Goal: Information Seeking & Learning: Compare options

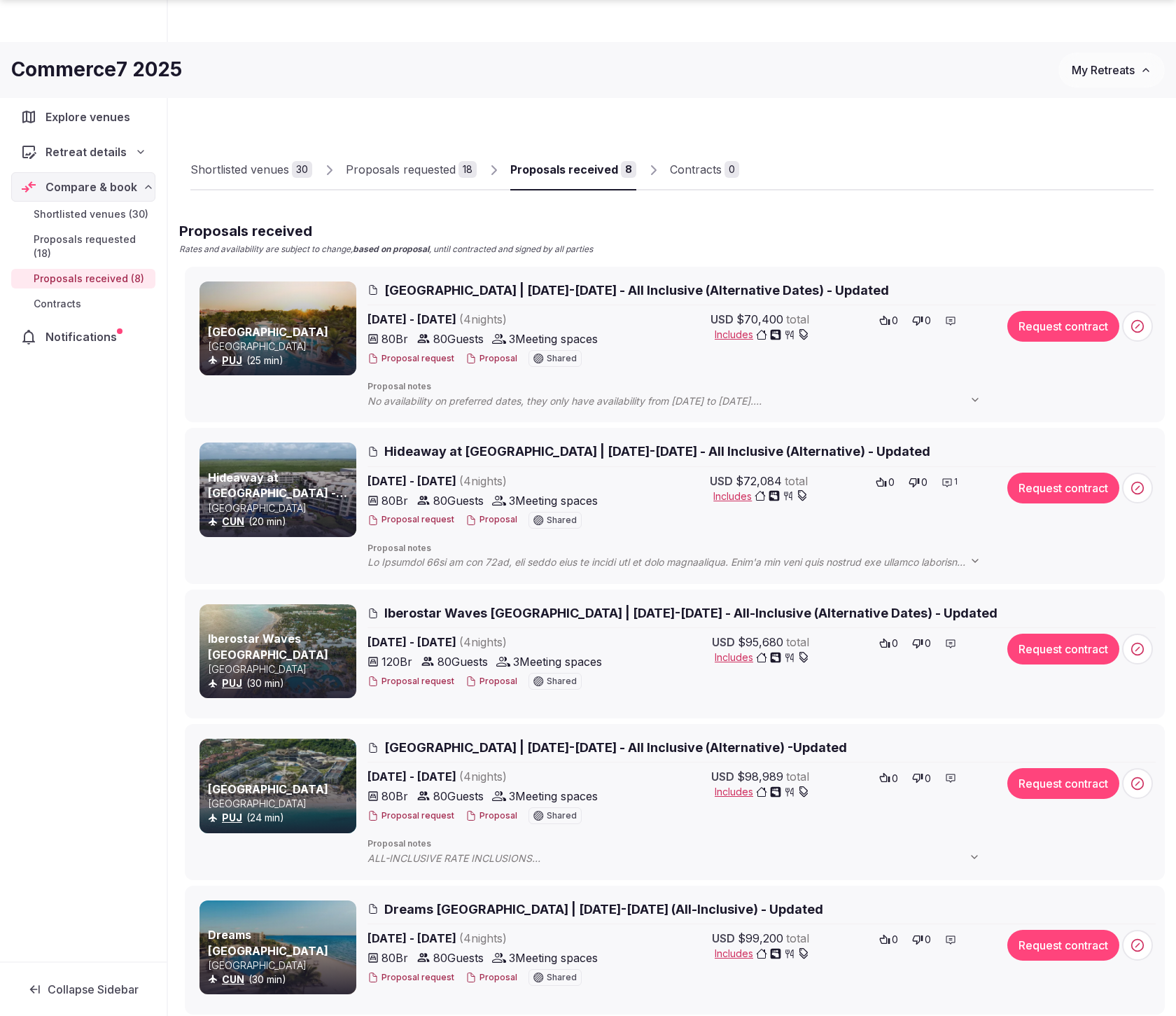
scroll to position [90, 0]
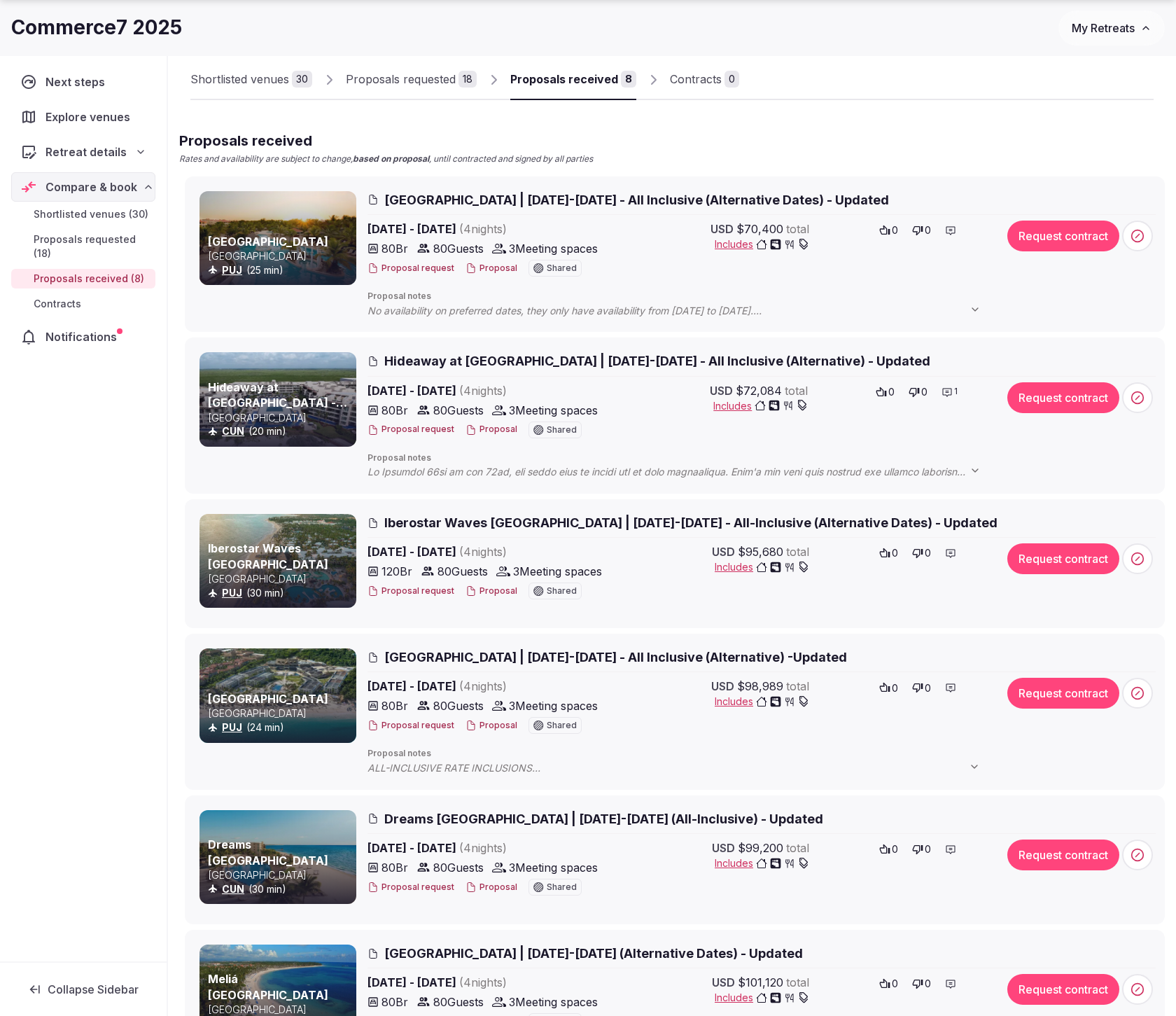
click at [87, 276] on span "Proposals received (8)" at bounding box center [89, 278] width 110 height 14
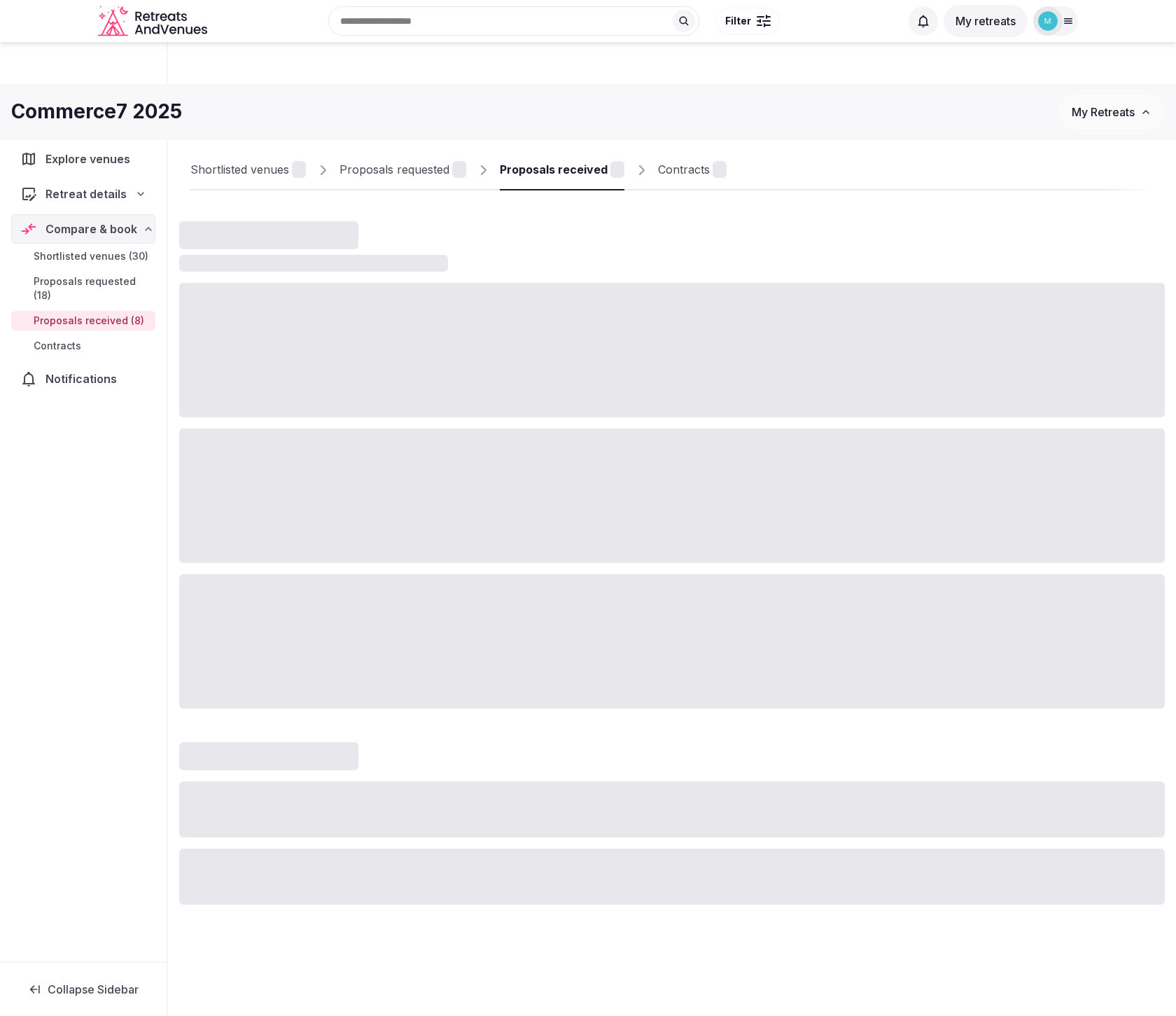
scroll to position [90, 0]
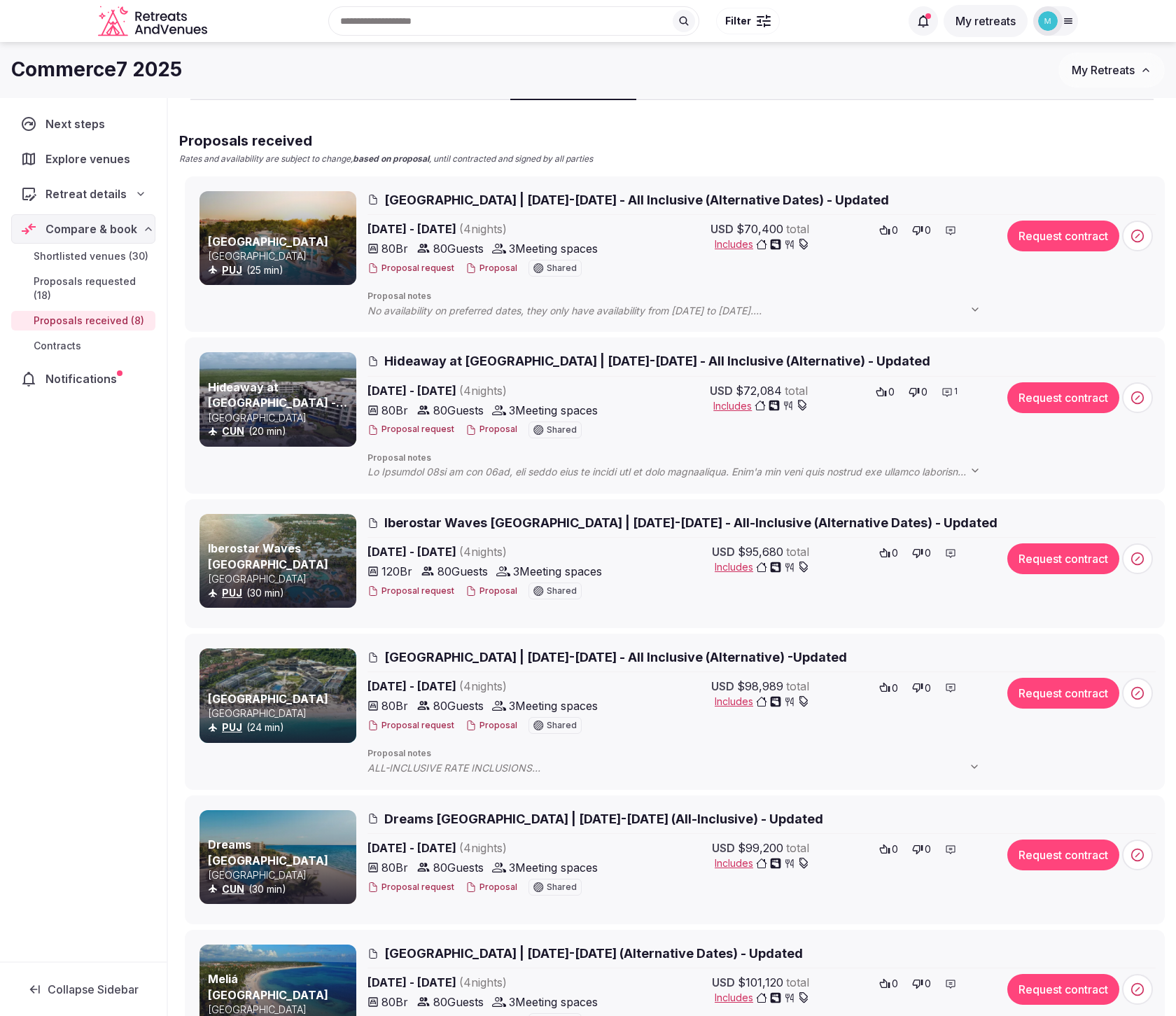
click at [487, 432] on button "Proposal" at bounding box center [491, 429] width 51 height 12
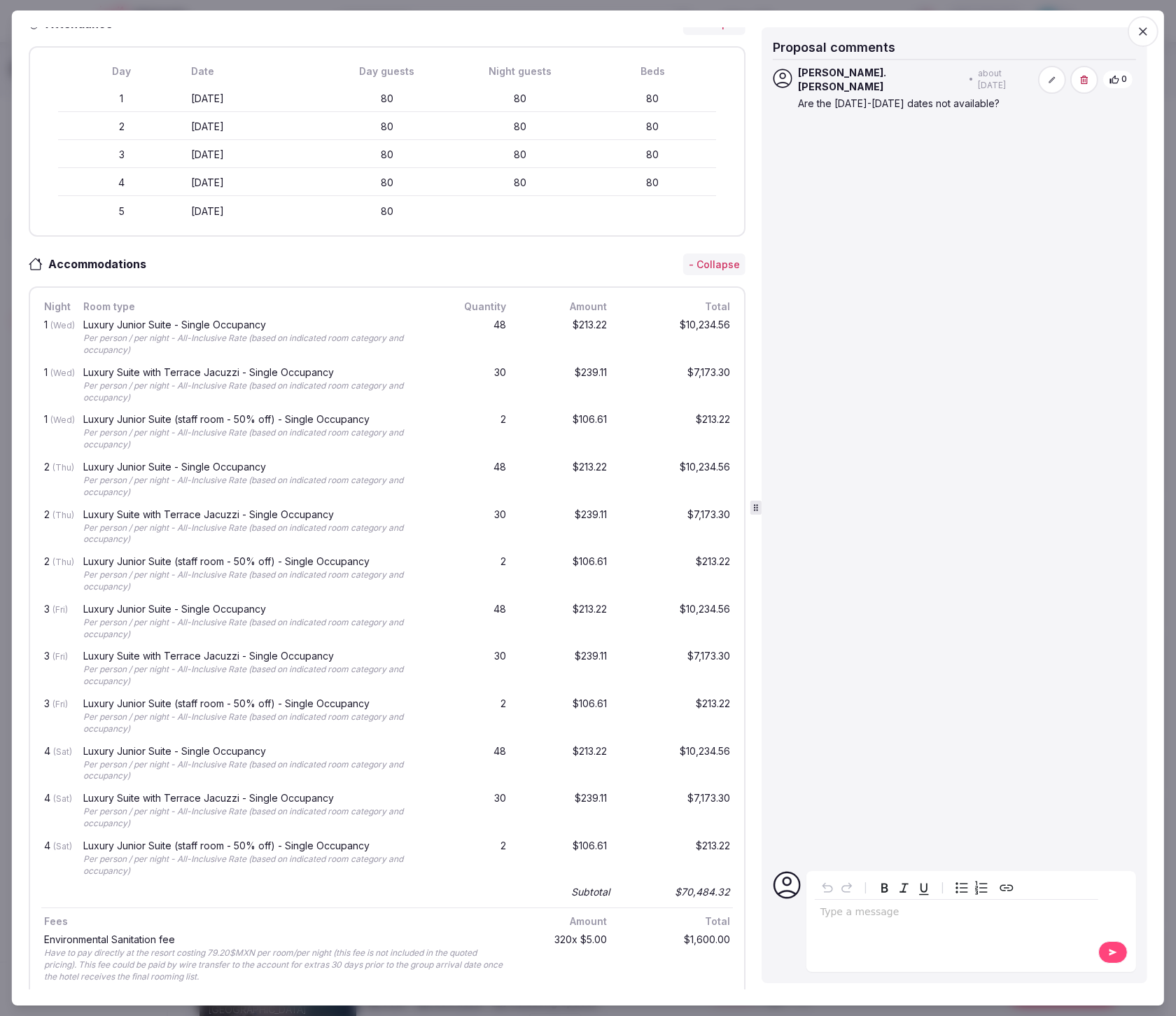
scroll to position [0, 0]
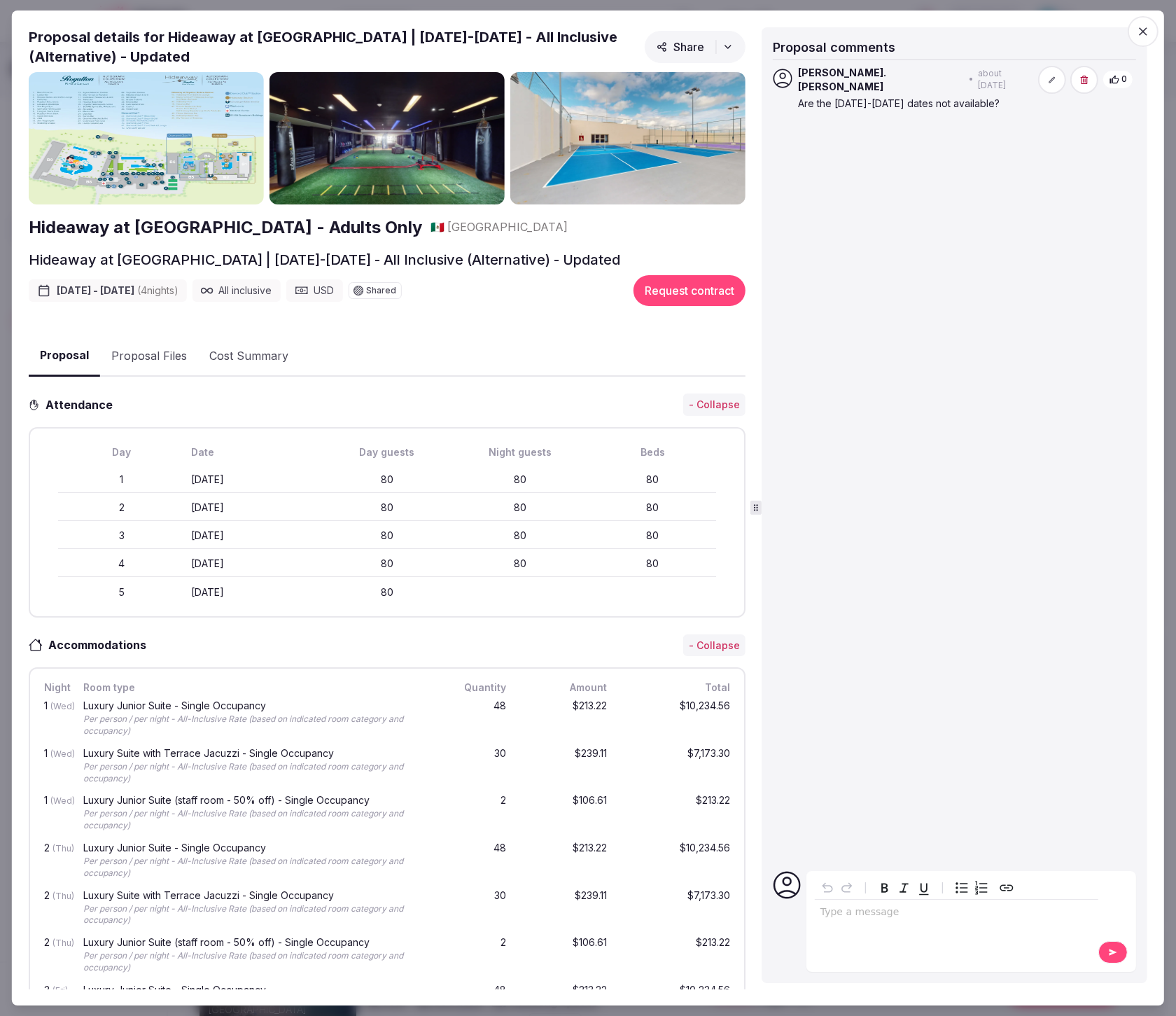
click at [1141, 31] on icon "button" at bounding box center [1143, 31] width 14 height 14
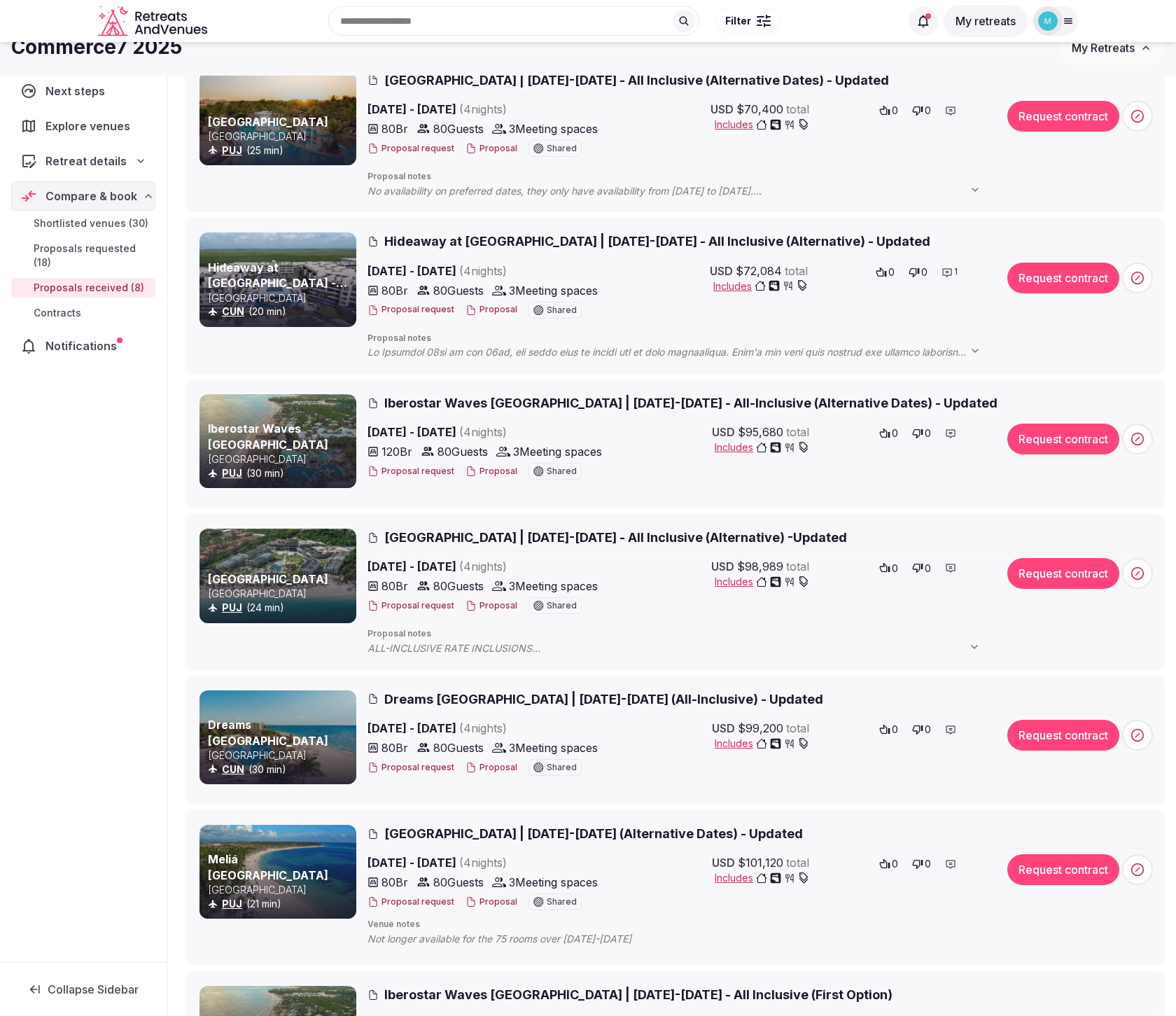
scroll to position [210, 0]
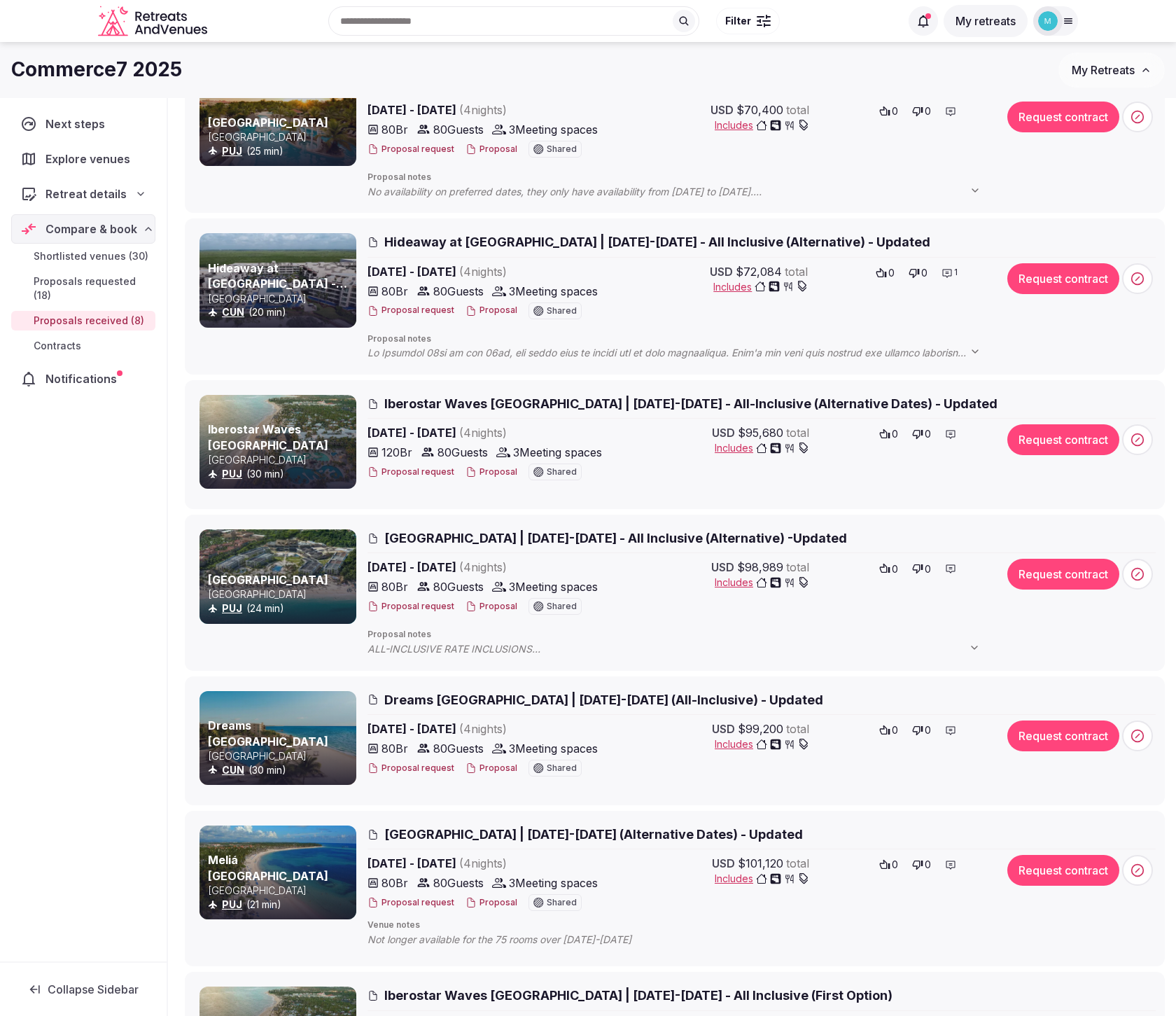
click at [464, 402] on span "Iberostar Waves [GEOGRAPHIC_DATA] | [DATE]-[DATE] - All-Inclusive (Alternative …" at bounding box center [691, 404] width 613 height 18
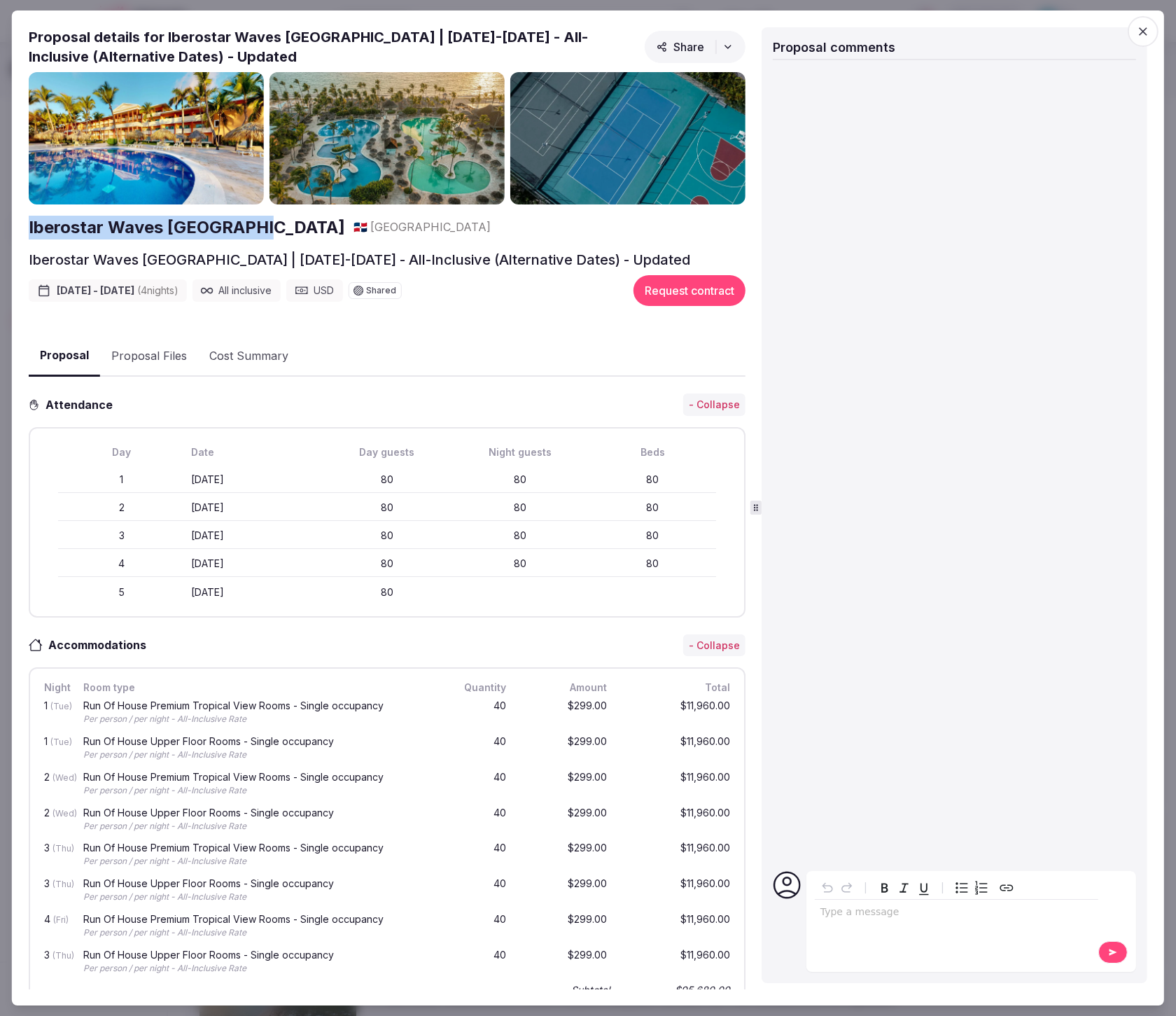
drag, startPoint x: 74, startPoint y: 229, endPoint x: 257, endPoint y: 229, distance: 183.0
click at [257, 229] on div "Proposal Proposal Proposal details for Iberostar Waves [GEOGRAPHIC_DATA] | [DAT…" at bounding box center [587, 508] width 1152 height 995
copy h2 "Iberostar Waves [GEOGRAPHIC_DATA]"
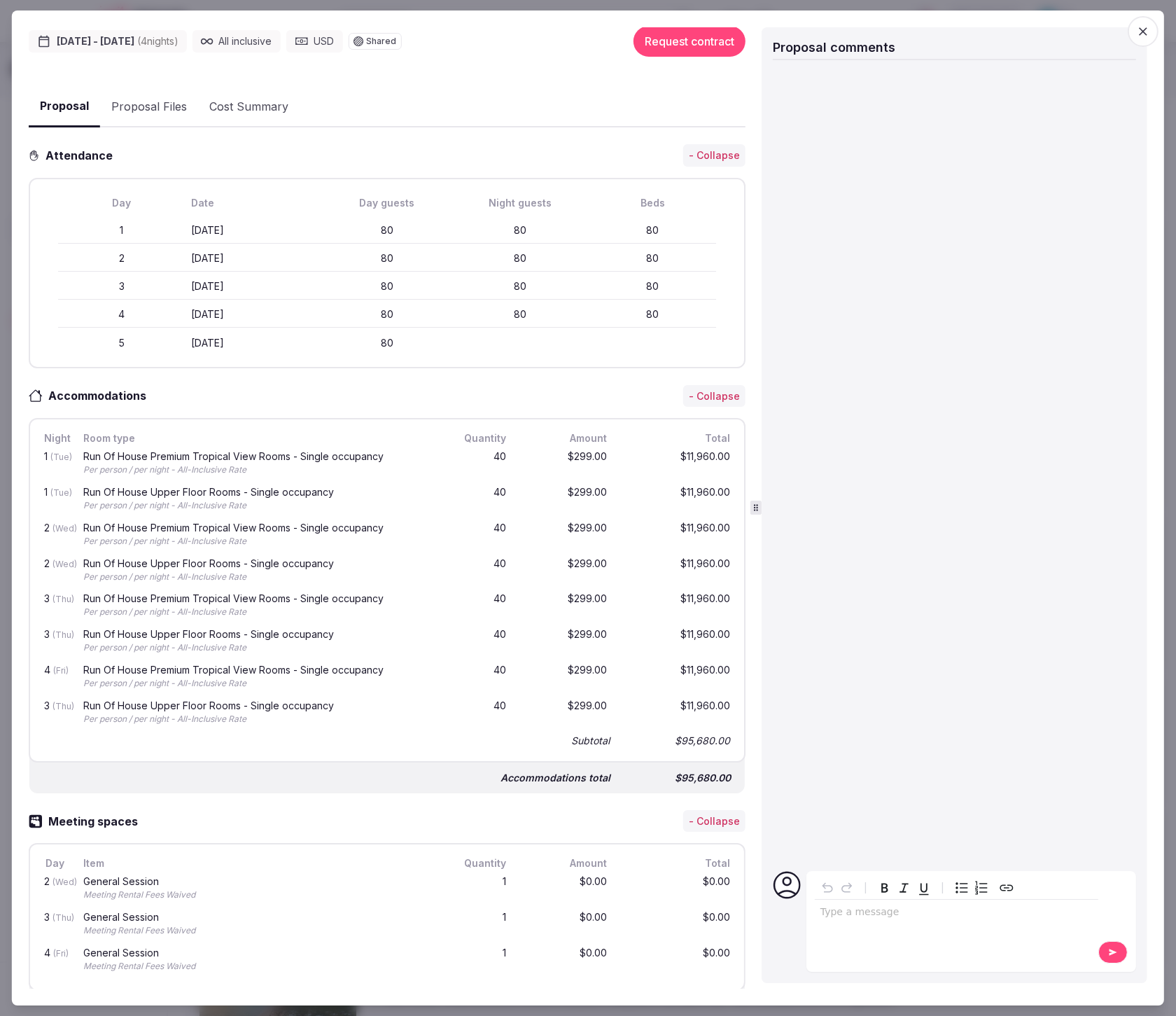
scroll to position [0, 0]
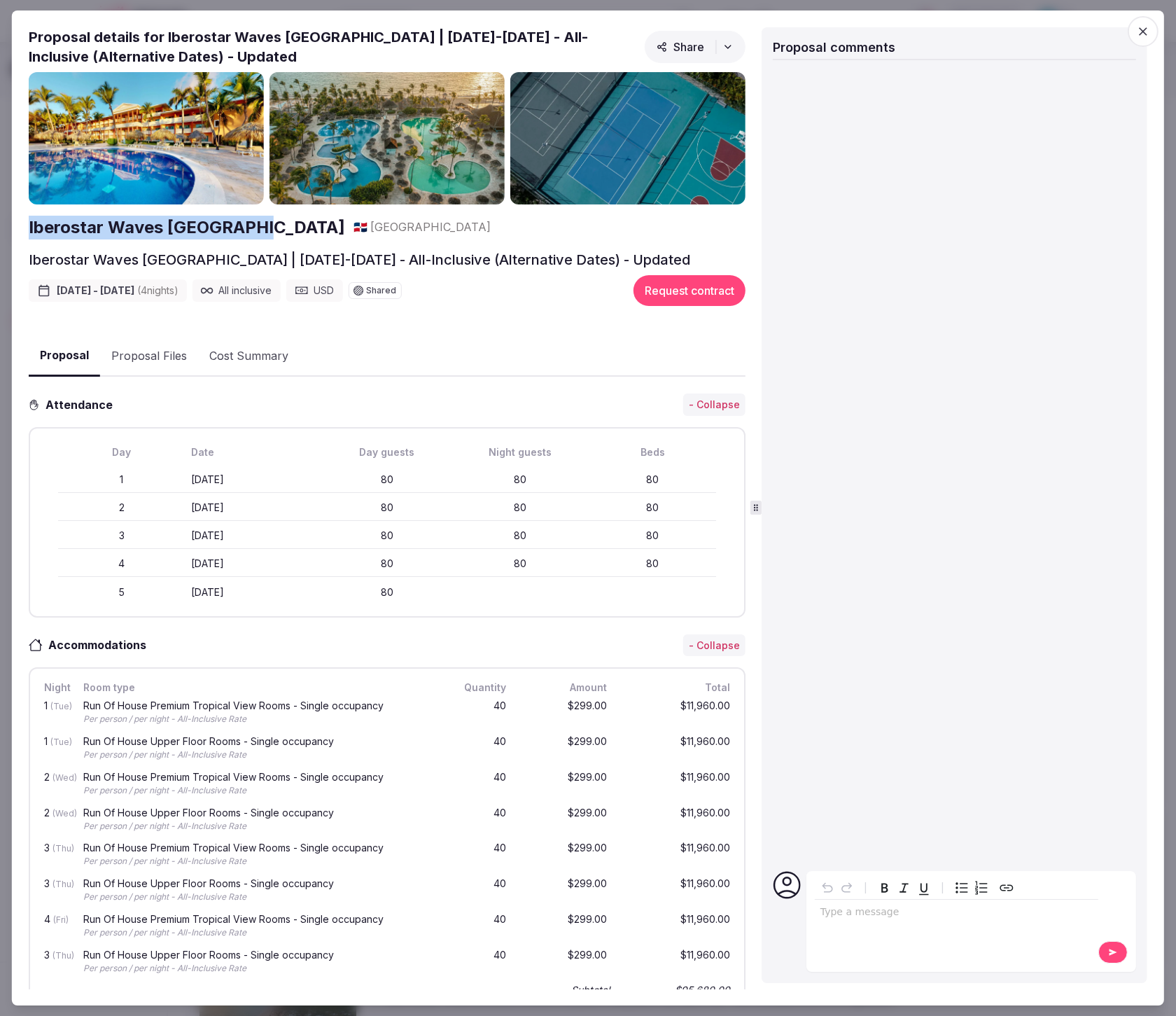
click at [1141, 32] on icon "button" at bounding box center [1142, 31] width 8 height 8
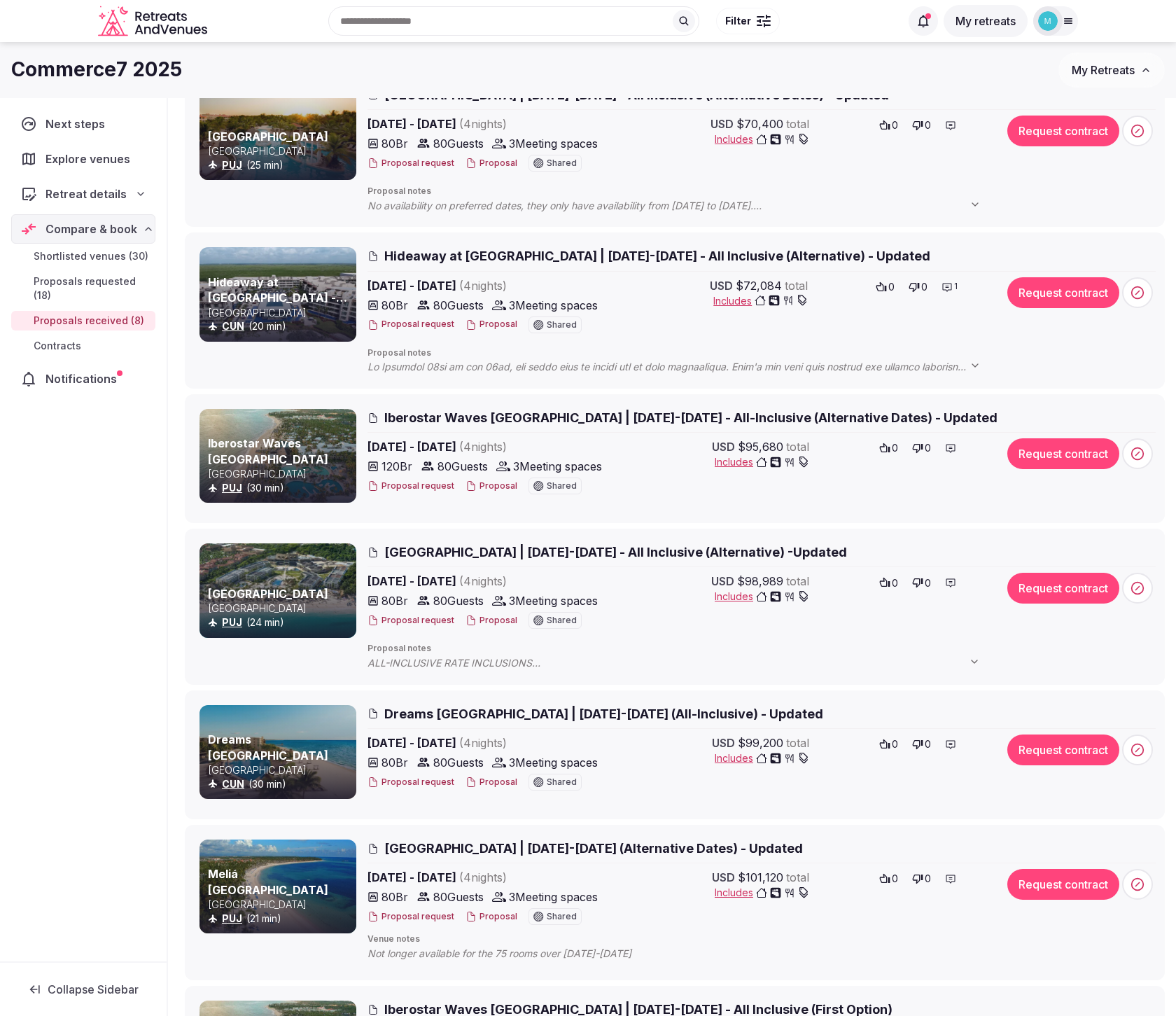
scroll to position [193, 0]
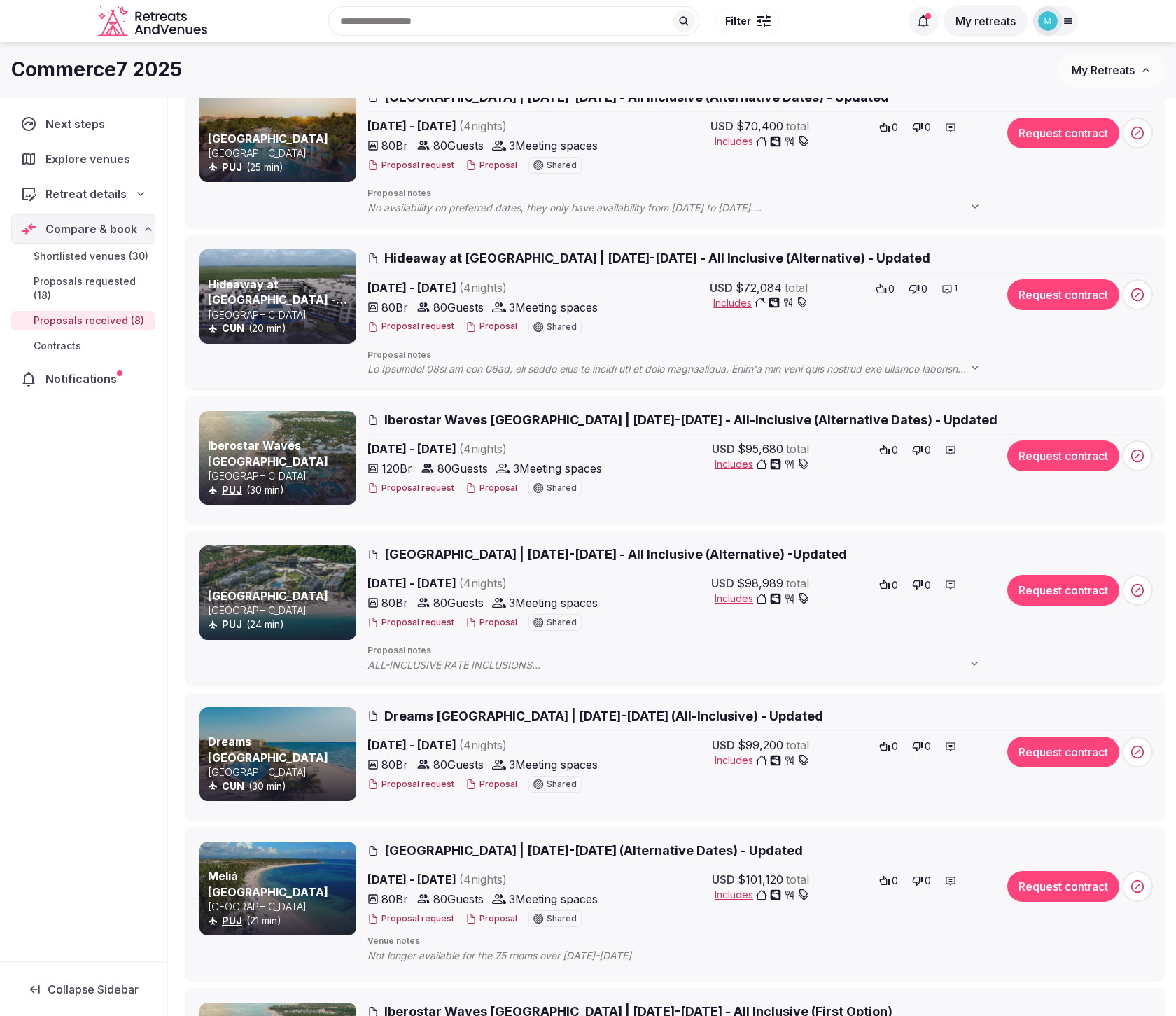
click at [595, 548] on span "[GEOGRAPHIC_DATA] | [DATE]-[DATE] - All Inclusive (Alternative) -Updated" at bounding box center [615, 554] width 462 height 18
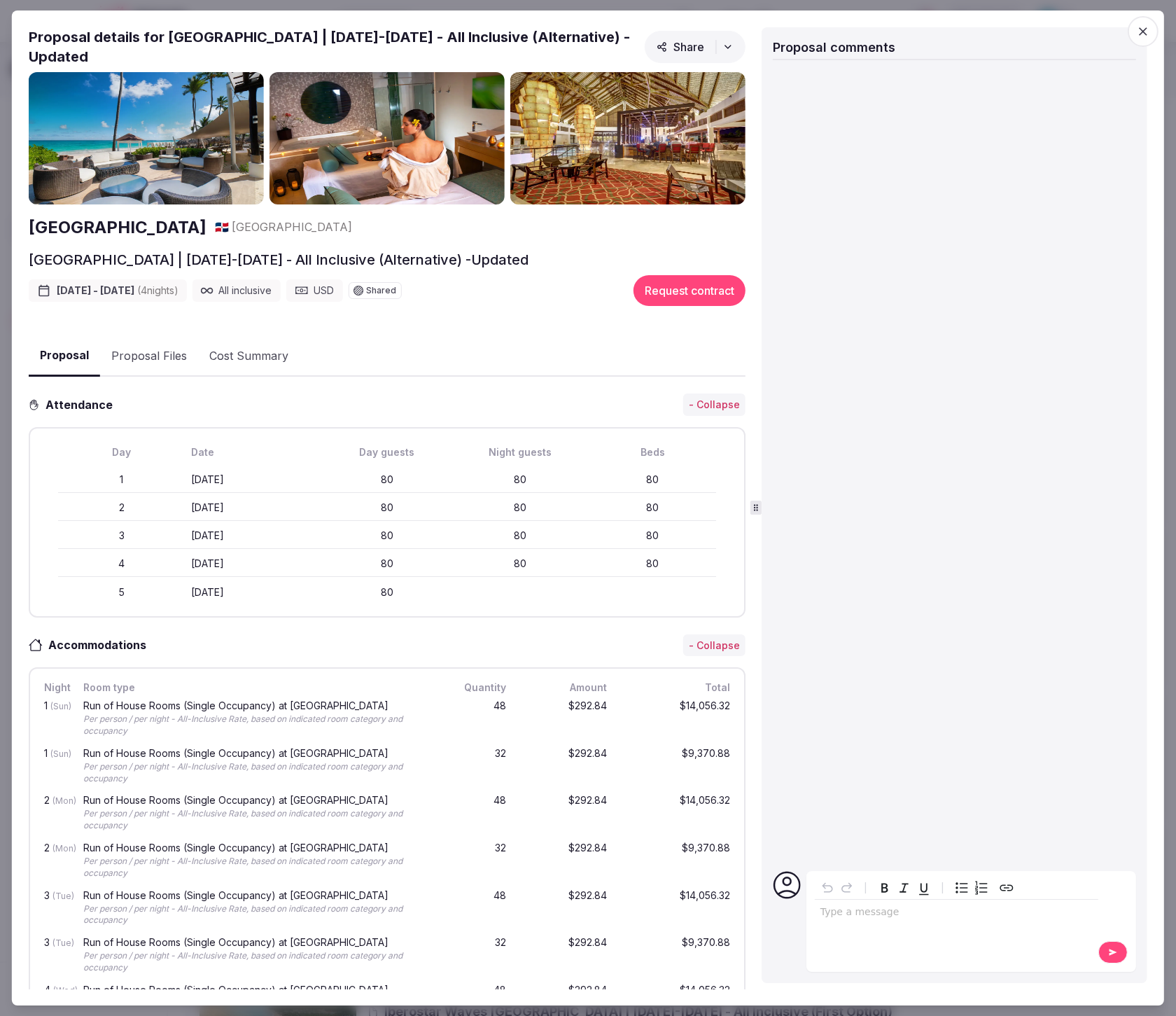
drag, startPoint x: 24, startPoint y: 228, endPoint x: 335, endPoint y: 229, distance: 311.0
click at [335, 229] on div "Proposal Proposal Proposal details for [GEOGRAPHIC_DATA] [GEOGRAPHIC_DATA] | [D…" at bounding box center [587, 508] width 1152 height 995
copy h2 "[GEOGRAPHIC_DATA]"
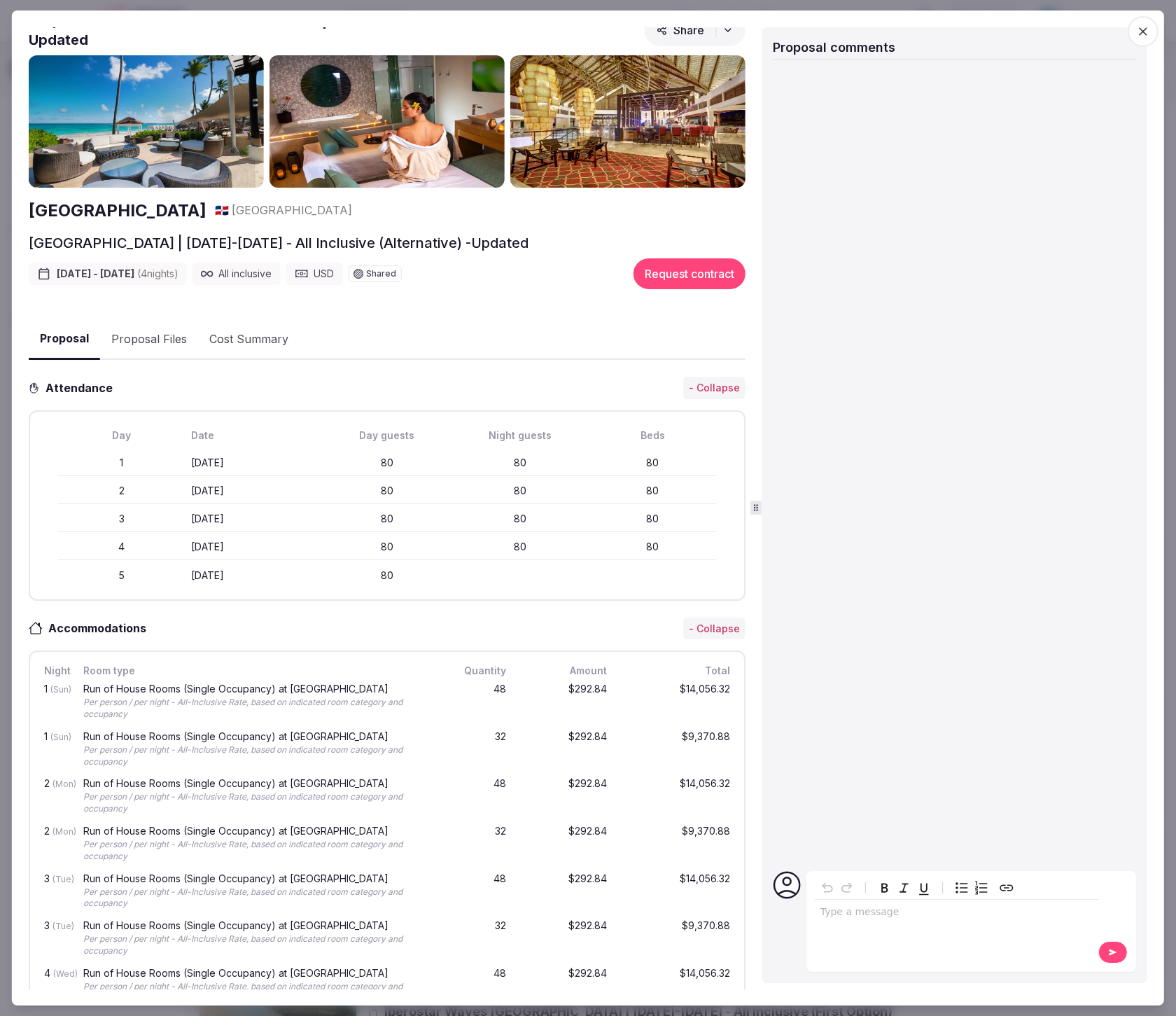
scroll to position [0, 0]
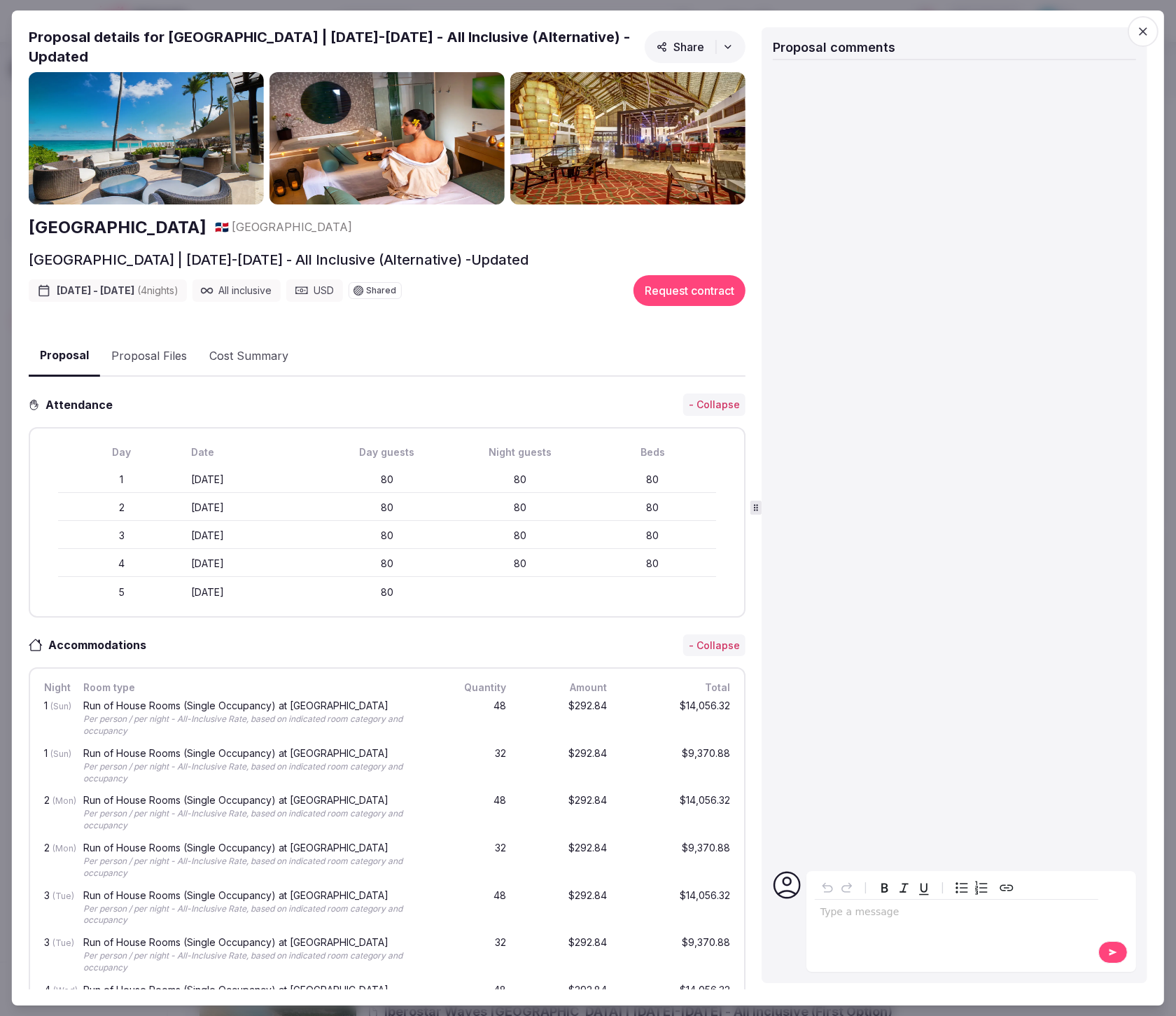
click at [1141, 33] on icon "button" at bounding box center [1142, 31] width 8 height 8
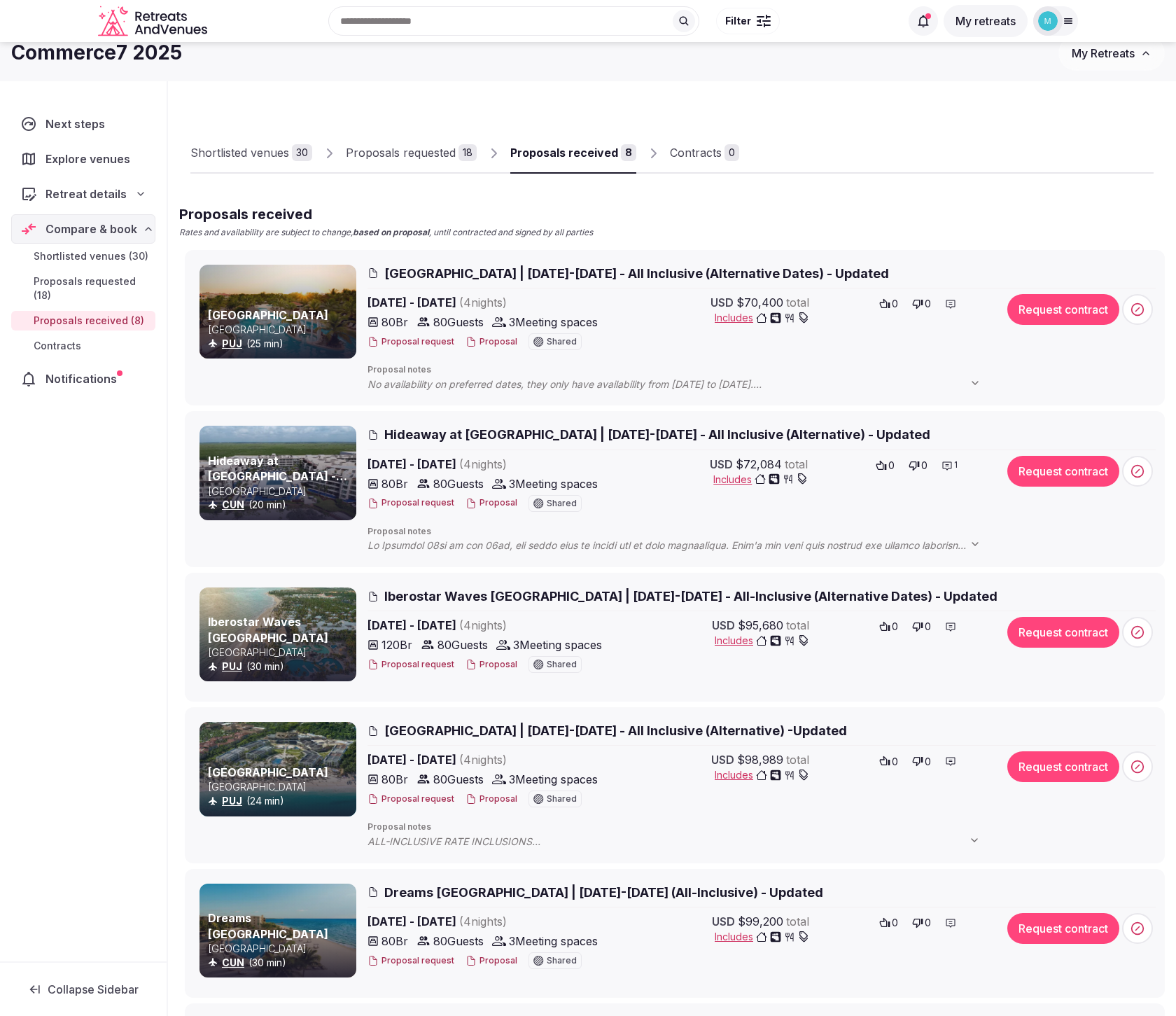
scroll to position [22, 0]
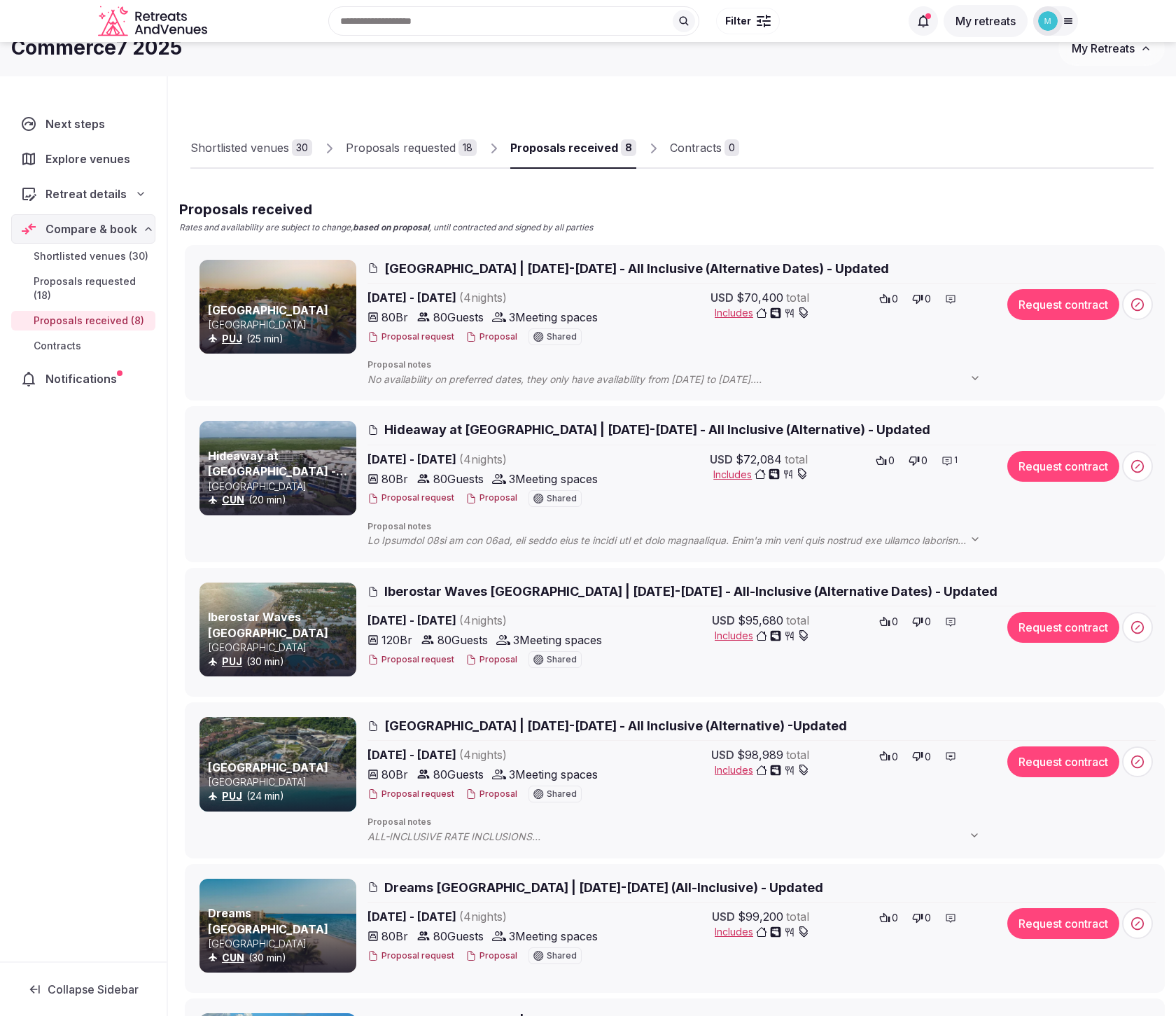
click at [76, 285] on span "Proposals requested (18)" at bounding box center [92, 288] width 116 height 28
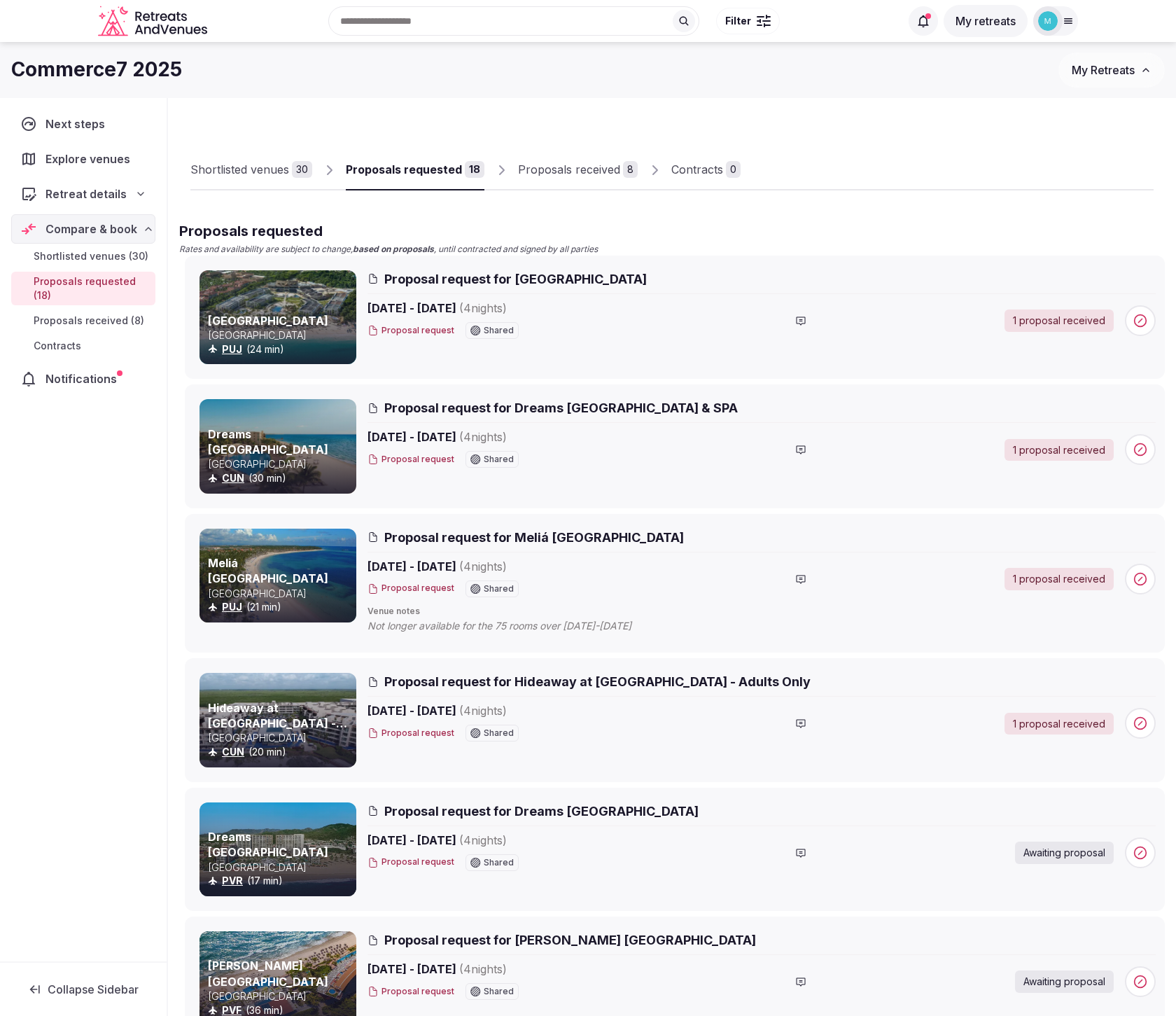
click at [93, 260] on span "Shortlisted venues (30)" at bounding box center [91, 256] width 115 height 14
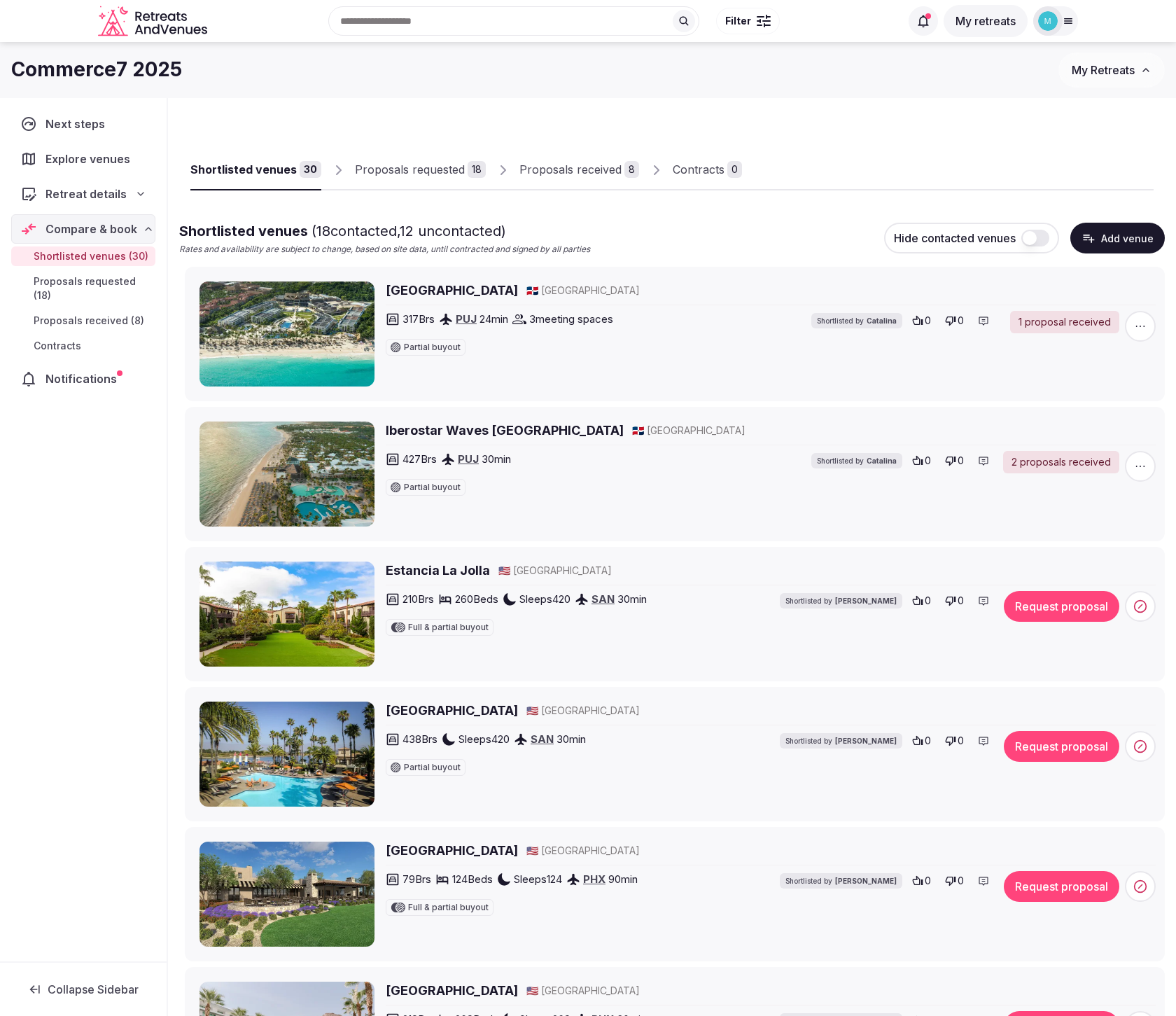
click at [404, 24] on div "Recent searches [GEOGRAPHIC_DATA], [GEOGRAPHIC_DATA], [GEOGRAPHIC_DATA] [GEOGRA…" at bounding box center [556, 21] width 687 height 60
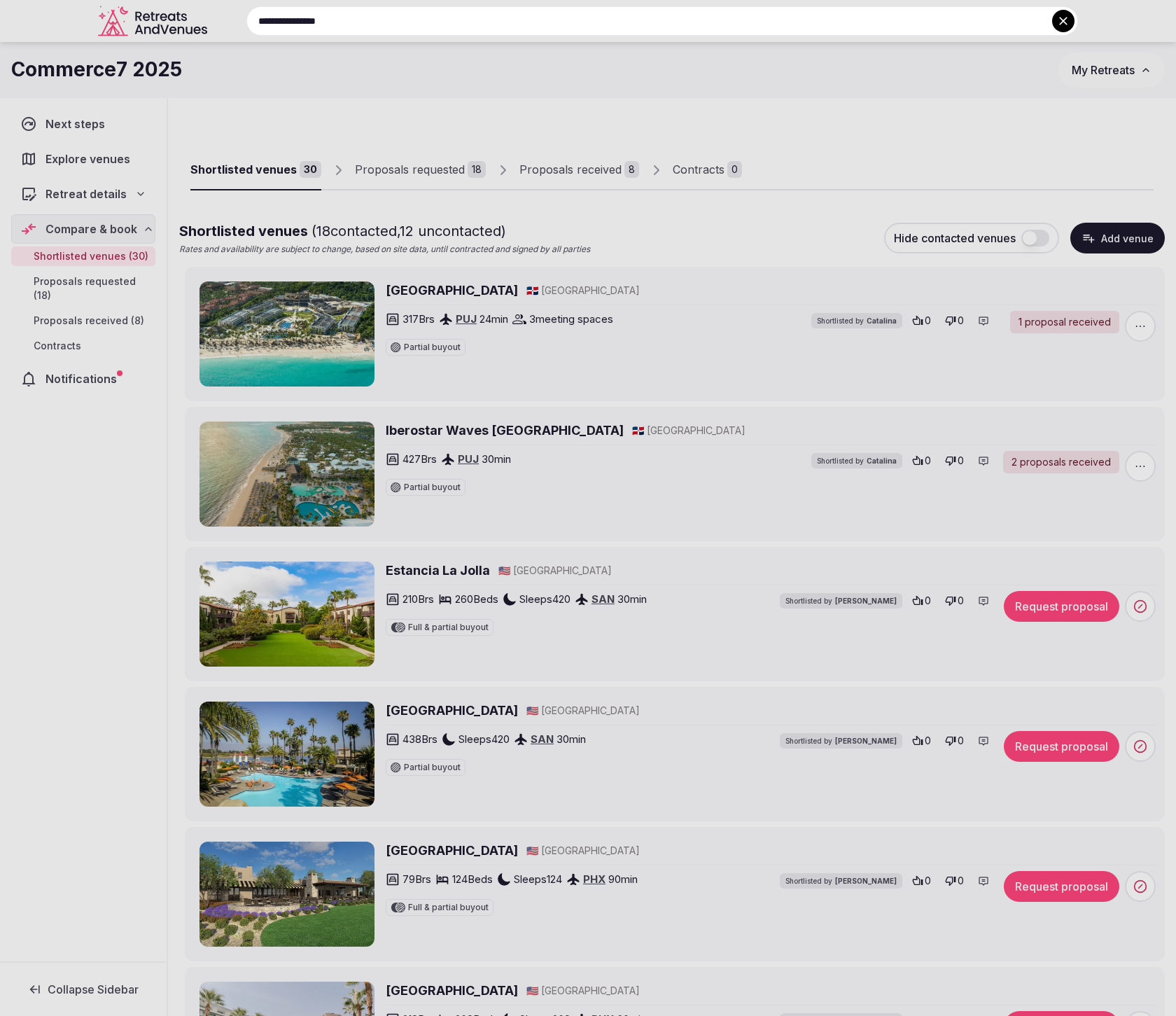
drag, startPoint x: 182, startPoint y: 16, endPoint x: 172, endPoint y: 16, distance: 10.0
click at [212, 16] on div "**********" at bounding box center [645, 21] width 865 height 29
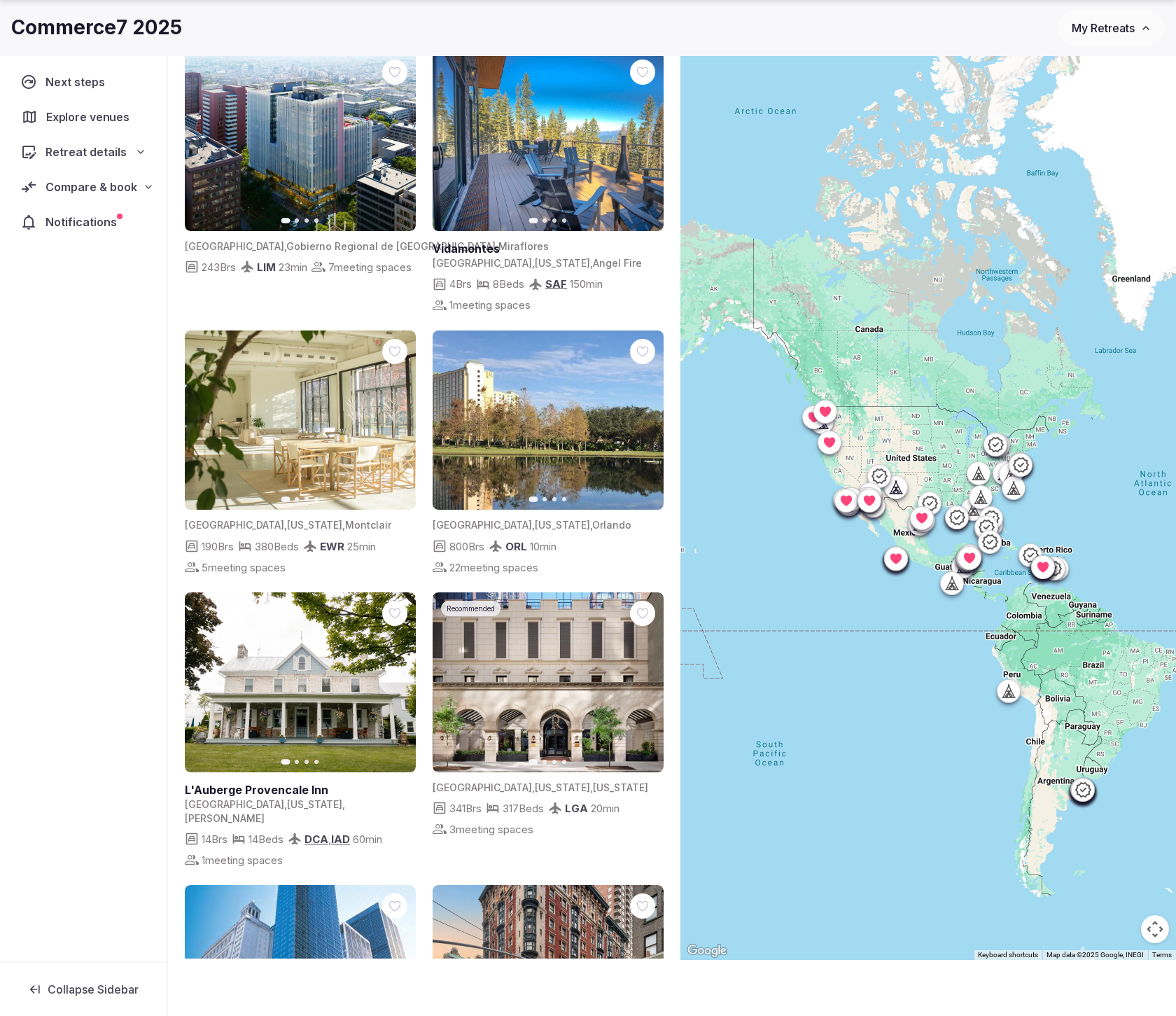
click at [90, 113] on span "Explore venues" at bounding box center [90, 117] width 89 height 17
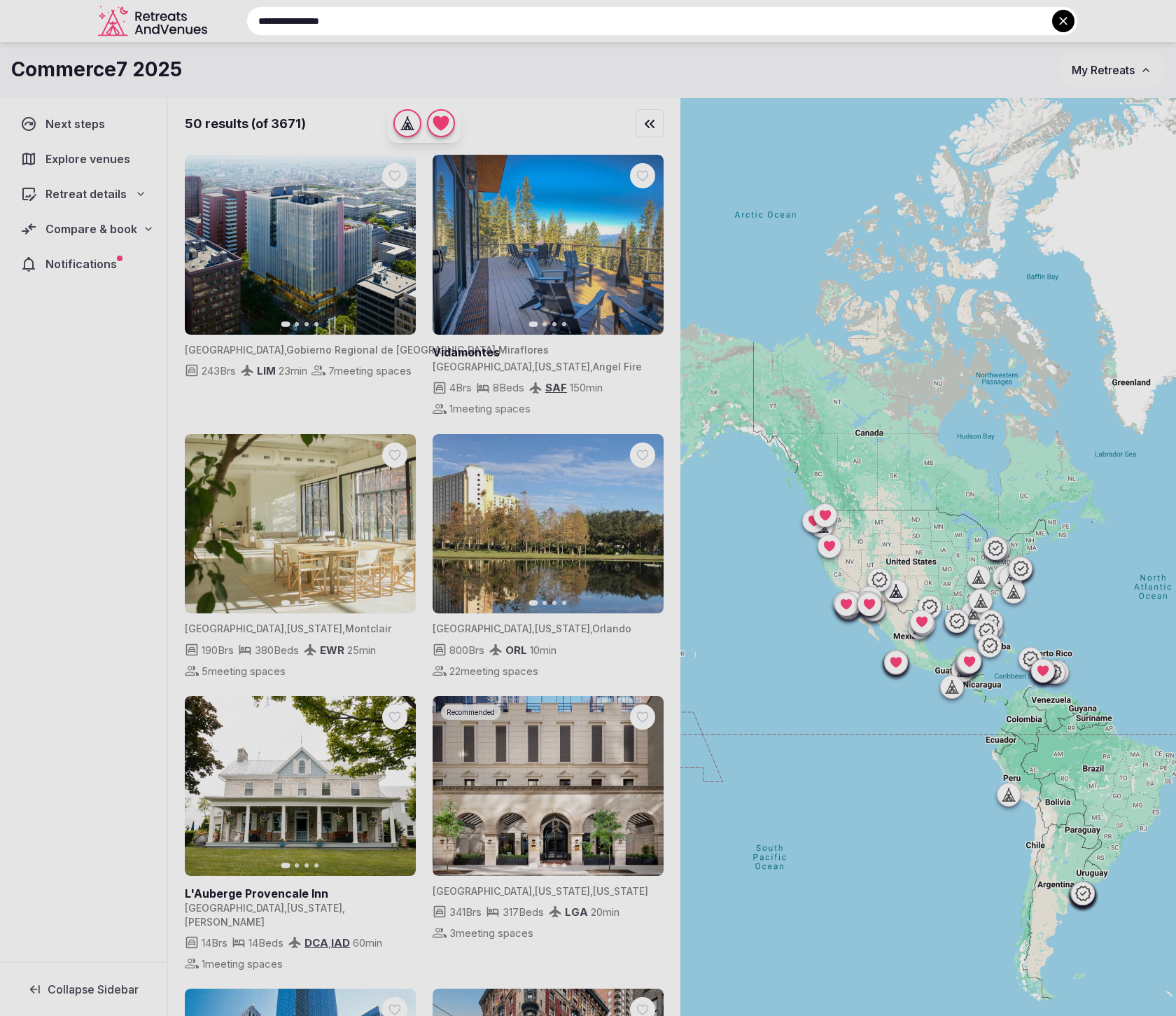
click at [642, 125] on div at bounding box center [588, 508] width 1176 height 1016
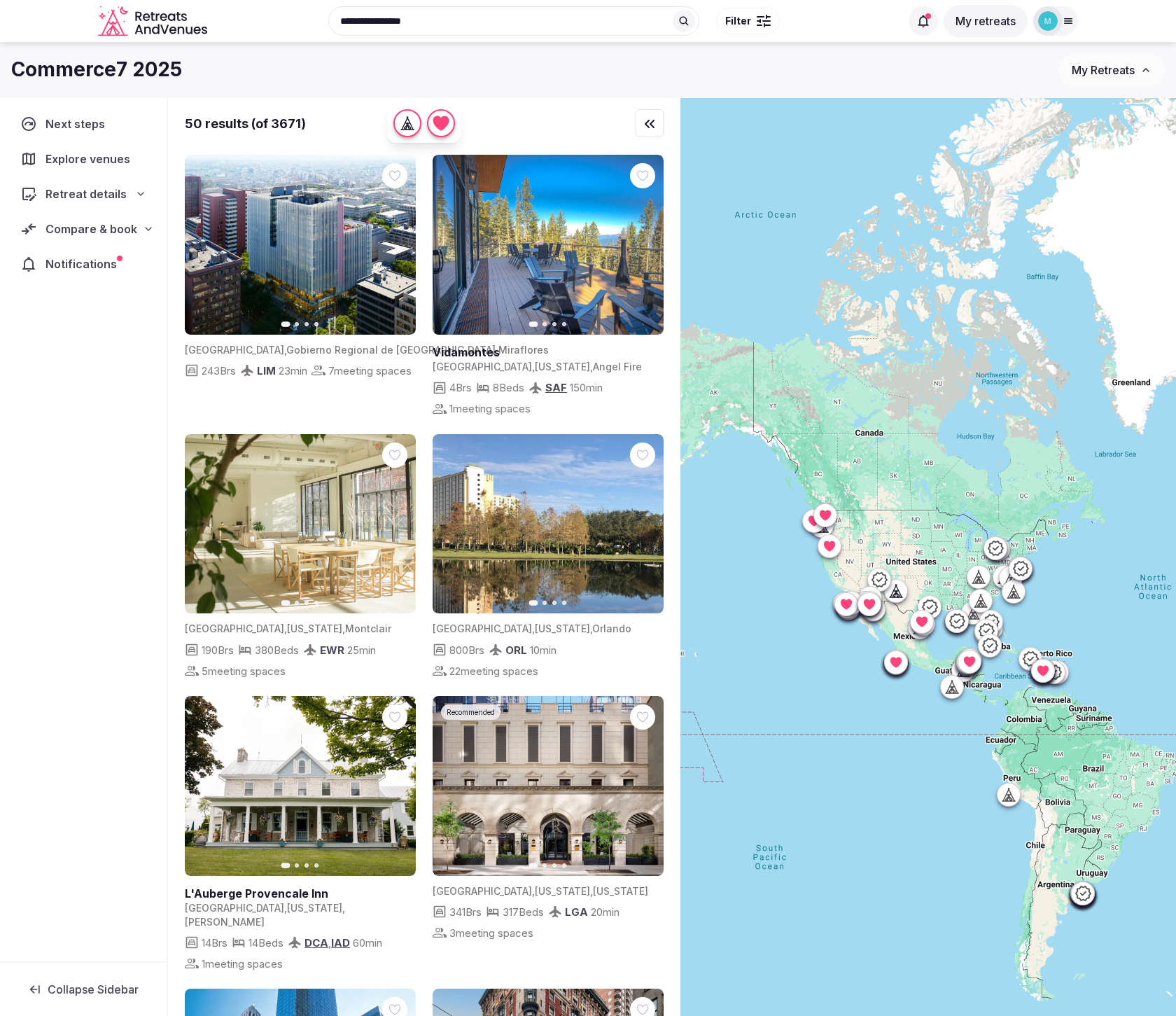
click at [66, 159] on span "Explore venues" at bounding box center [90, 159] width 90 height 17
click at [545, 20] on input "**********" at bounding box center [514, 21] width 371 height 29
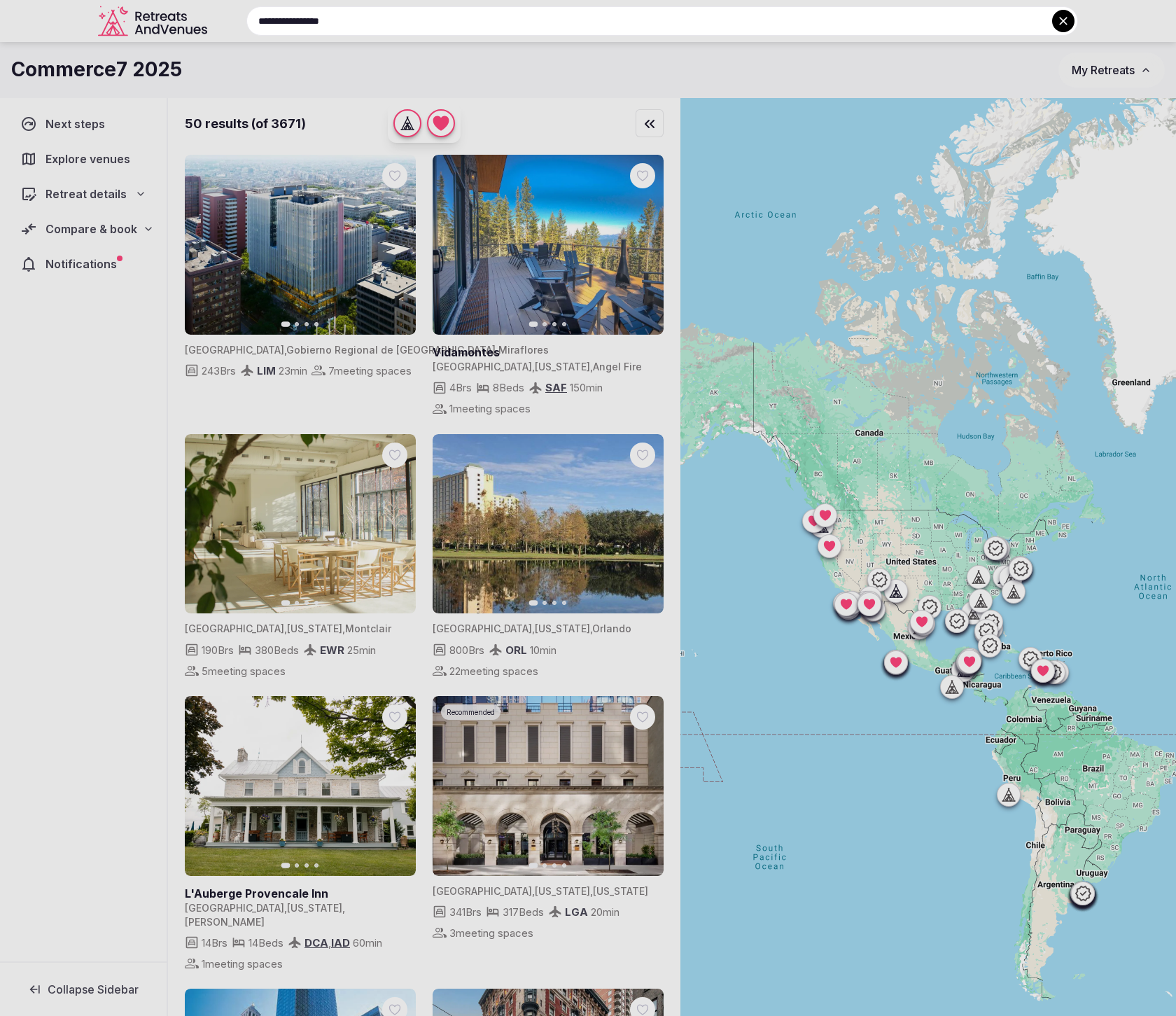
click at [1063, 21] on icon at bounding box center [1063, 21] width 8 height 8
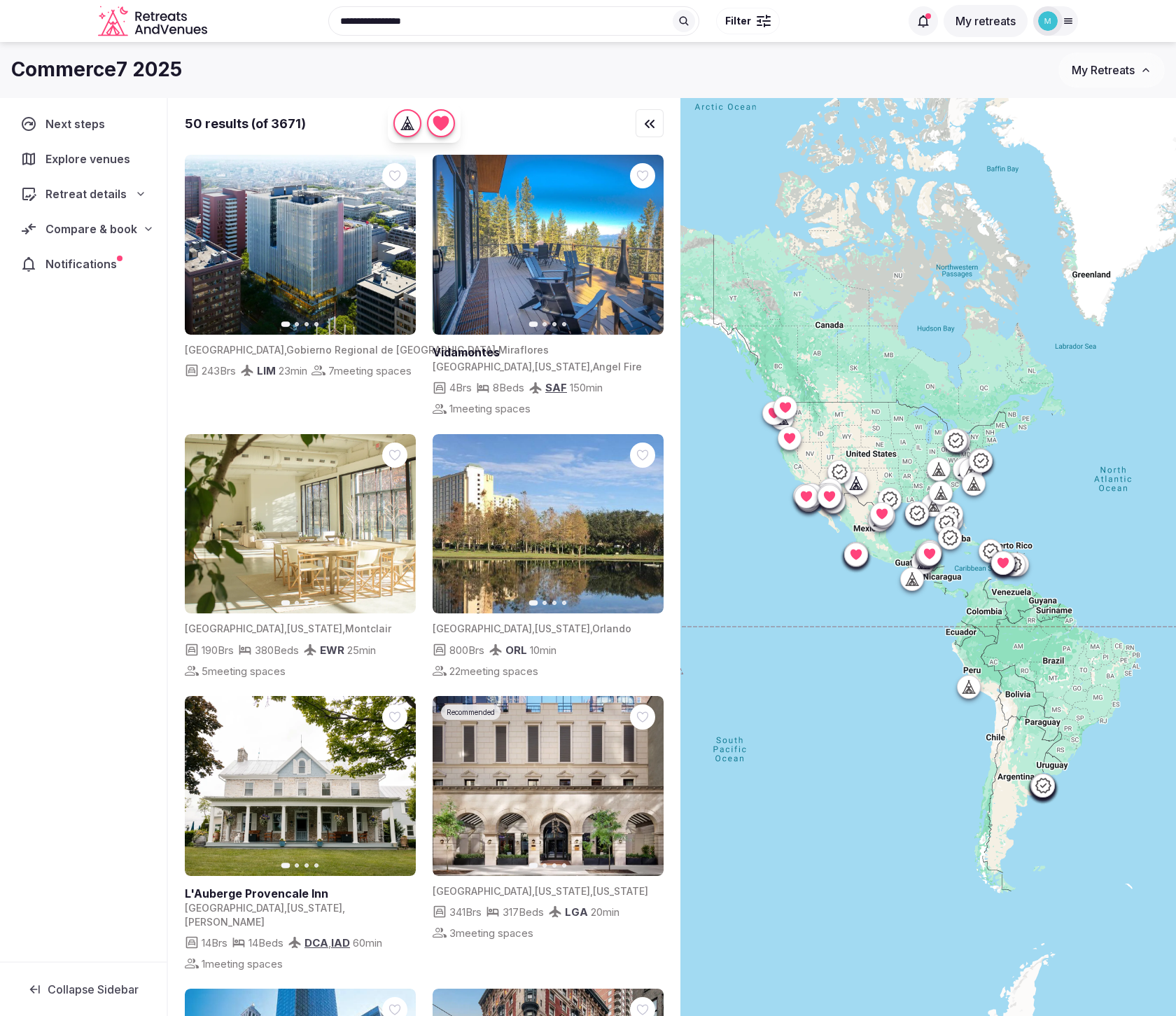
drag, startPoint x: 1030, startPoint y: 662, endPoint x: 989, endPoint y: 562, distance: 108.1
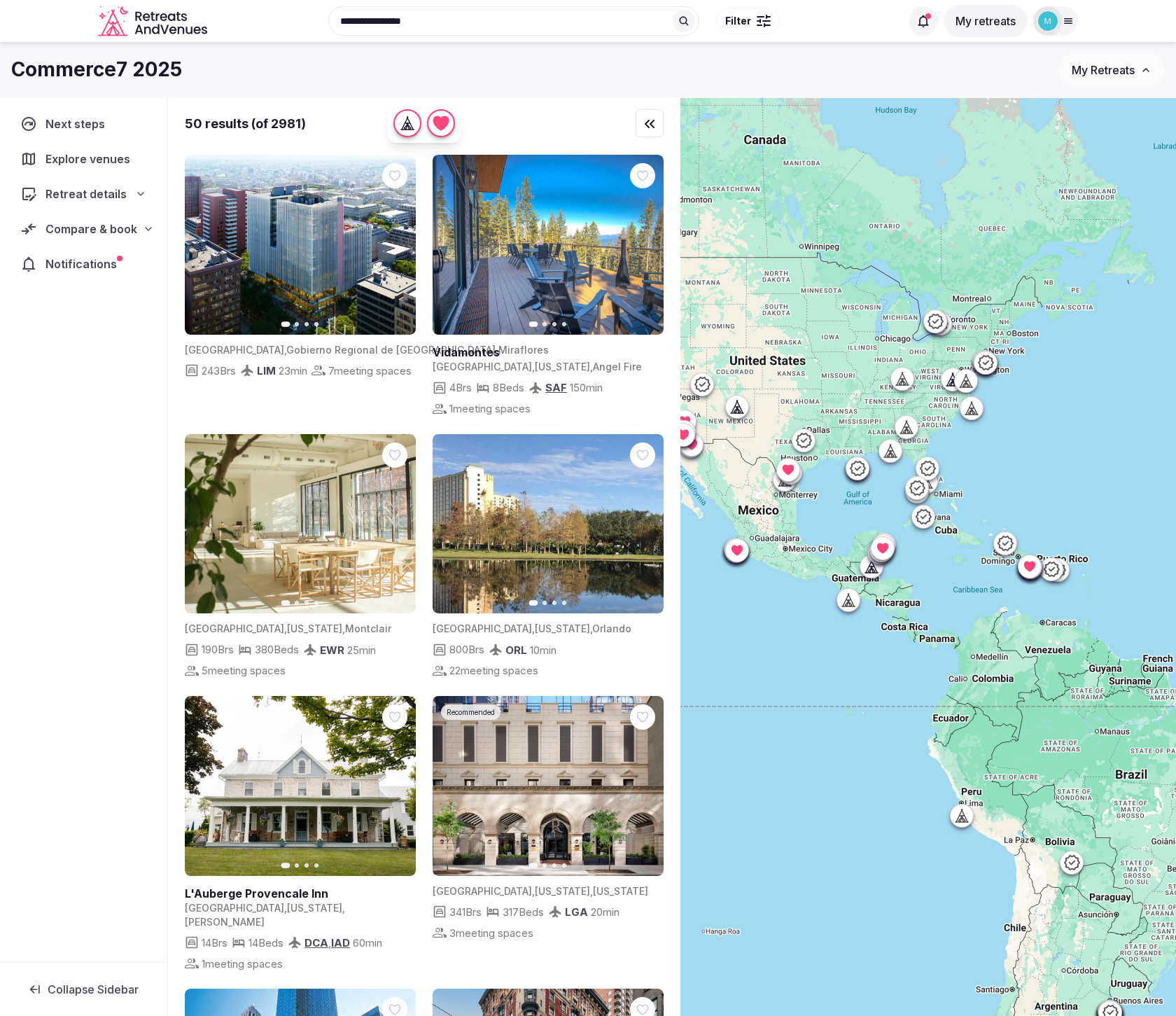
drag, startPoint x: 966, startPoint y: 534, endPoint x: 953, endPoint y: 554, distance: 23.9
click at [953, 554] on div at bounding box center [928, 580] width 495 height 965
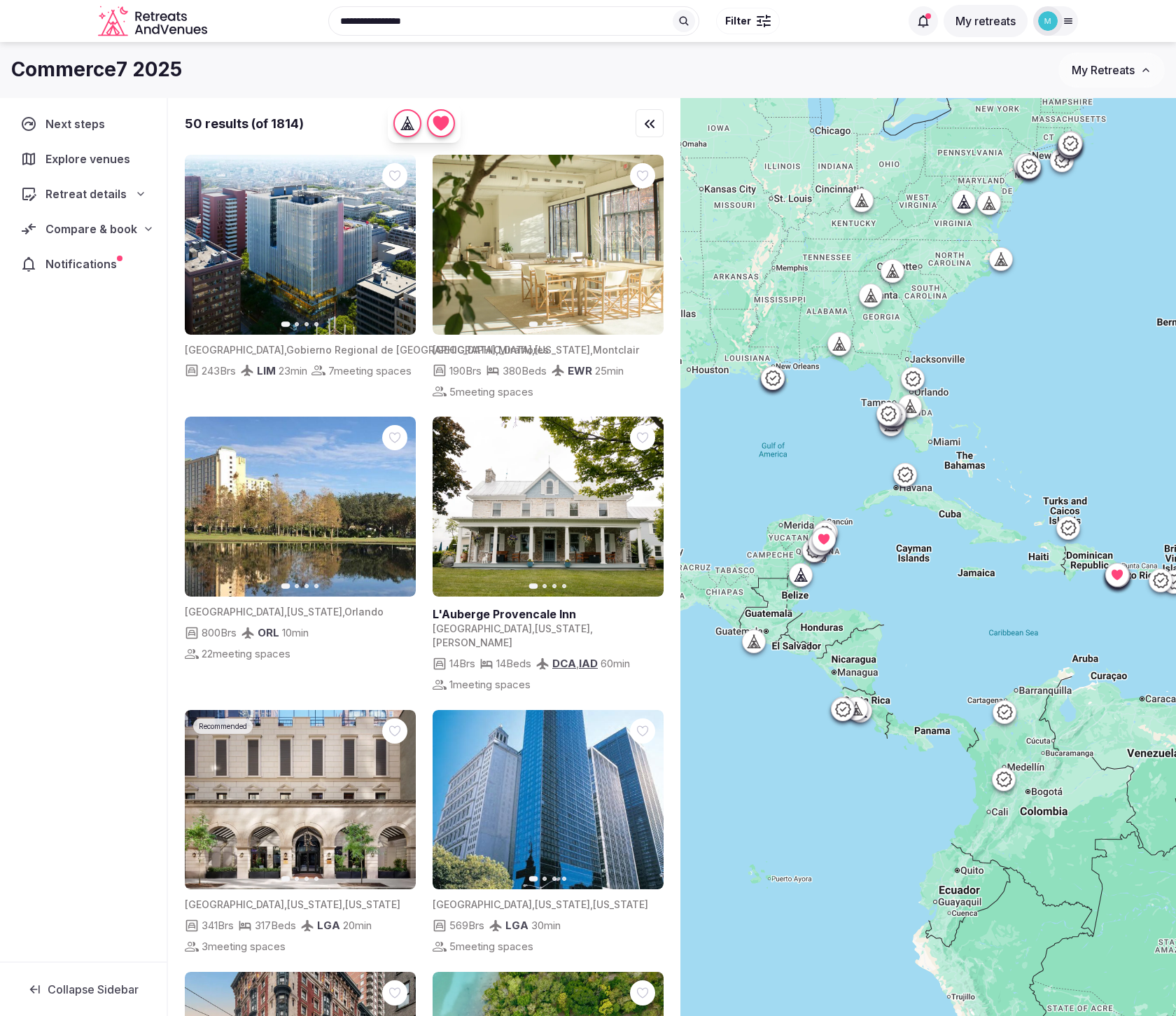
drag, startPoint x: 896, startPoint y: 563, endPoint x: 911, endPoint y: 573, distance: 18.0
click at [911, 573] on div at bounding box center [928, 580] width 495 height 965
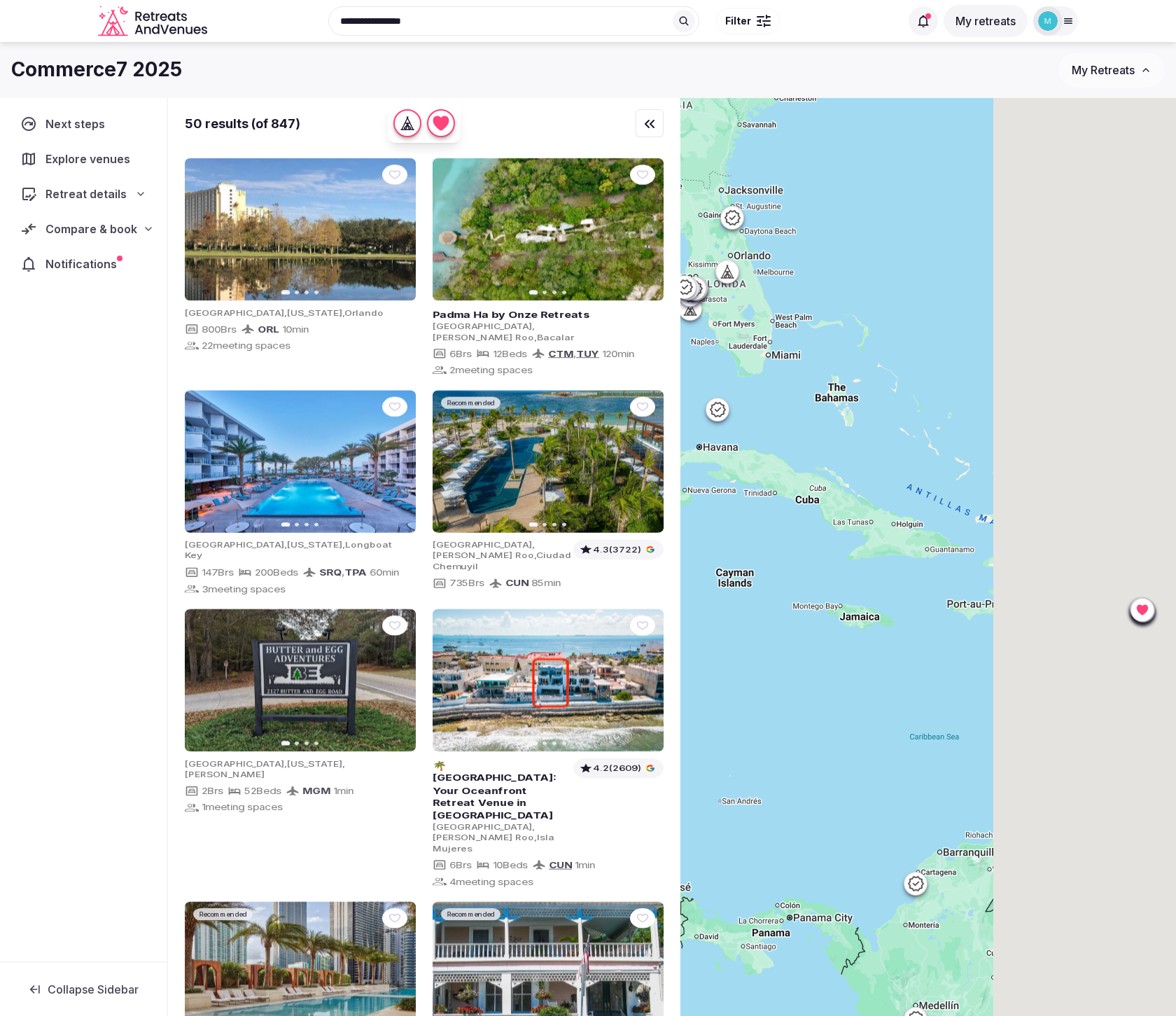
drag, startPoint x: 972, startPoint y: 540, endPoint x: 736, endPoint y: 565, distance: 237.3
click at [736, 565] on div at bounding box center [928, 580] width 495 height 965
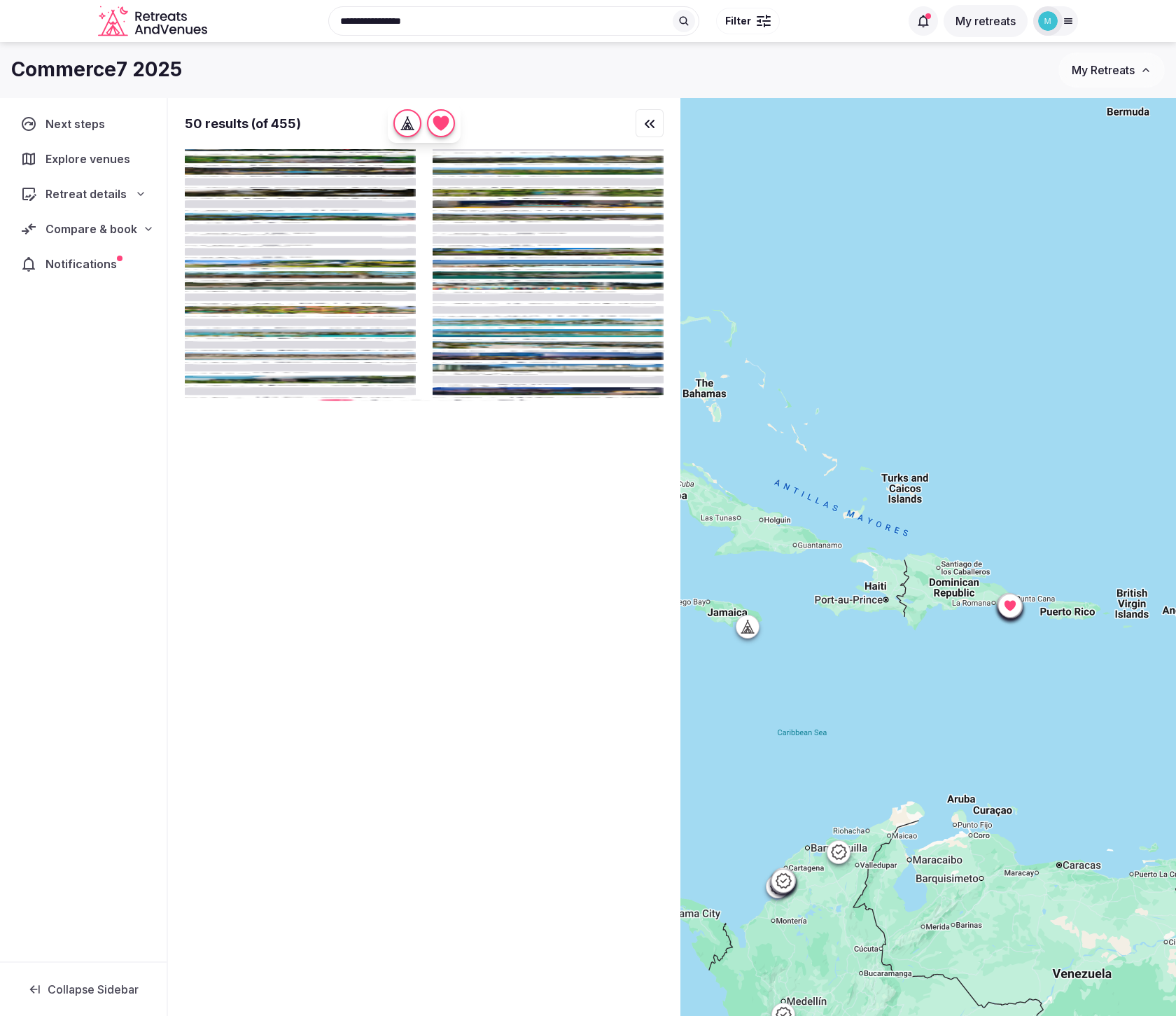
drag, startPoint x: 908, startPoint y: 595, endPoint x: 800, endPoint y: 590, distance: 108.1
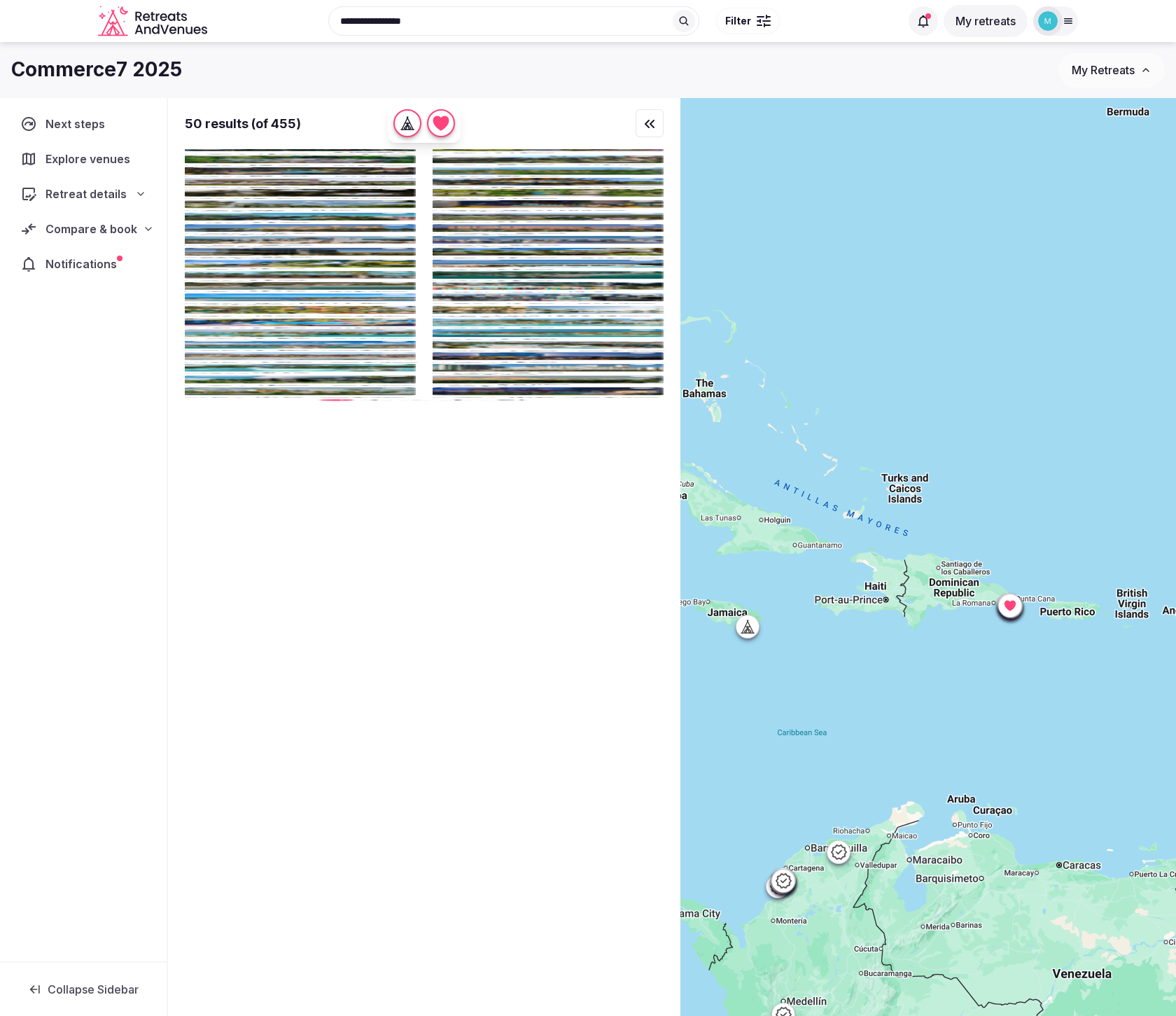
click at [800, 590] on div at bounding box center [928, 580] width 495 height 965
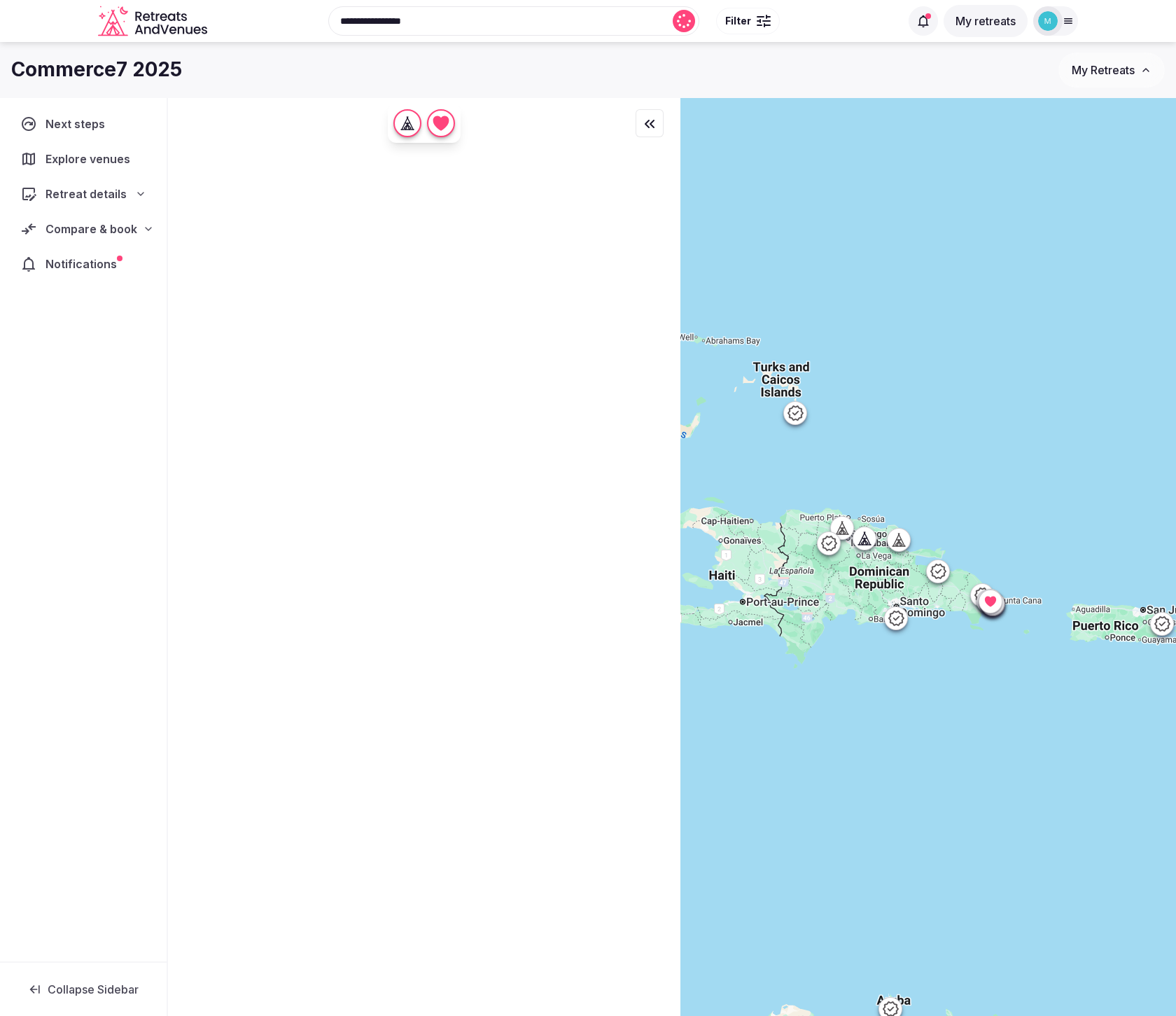
drag, startPoint x: 1004, startPoint y: 598, endPoint x: 945, endPoint y: 665, distance: 89.3
click at [945, 665] on div at bounding box center [928, 580] width 495 height 965
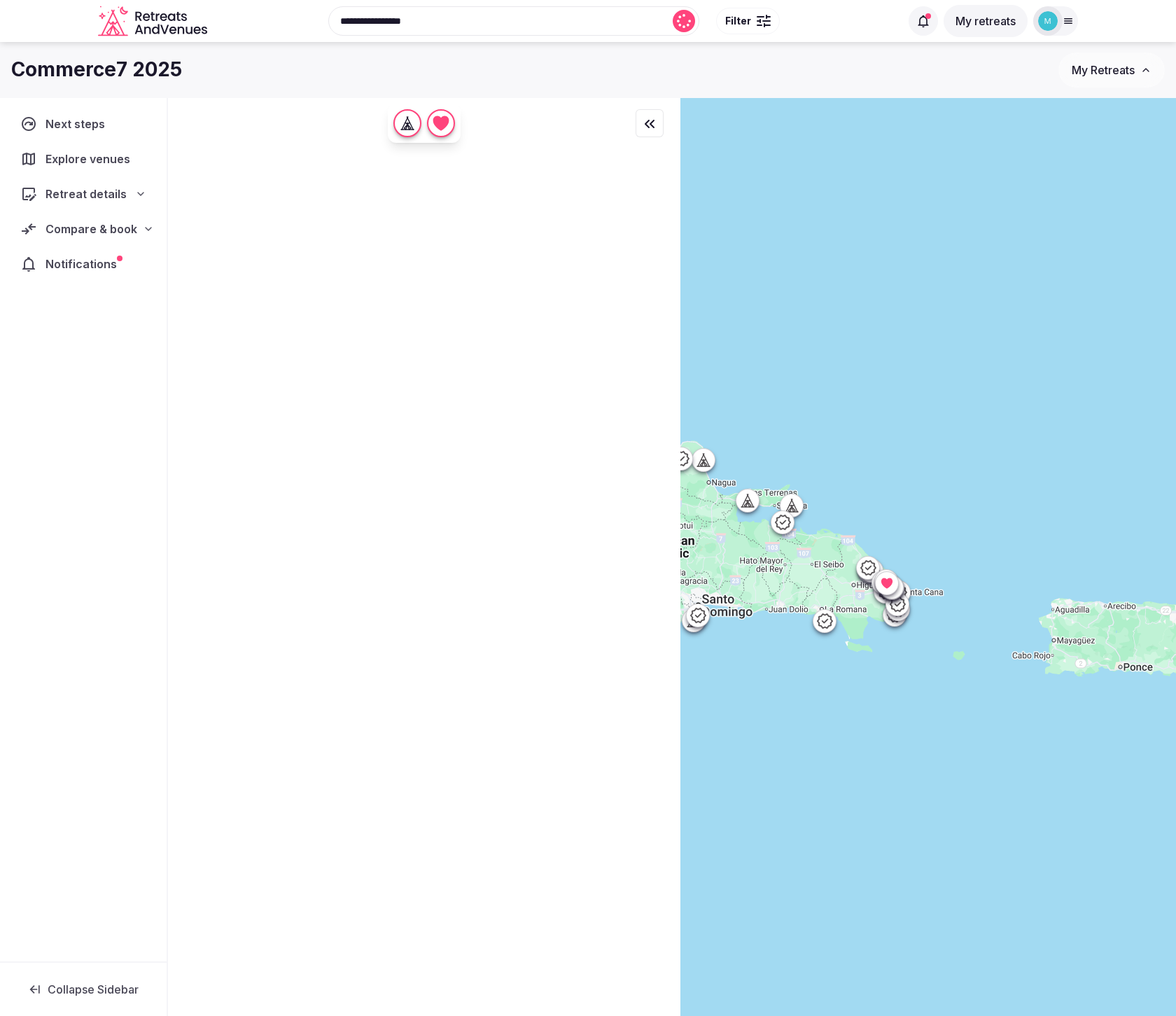
drag, startPoint x: 1004, startPoint y: 616, endPoint x: 847, endPoint y: 672, distance: 166.7
click at [840, 677] on div at bounding box center [928, 580] width 495 height 965
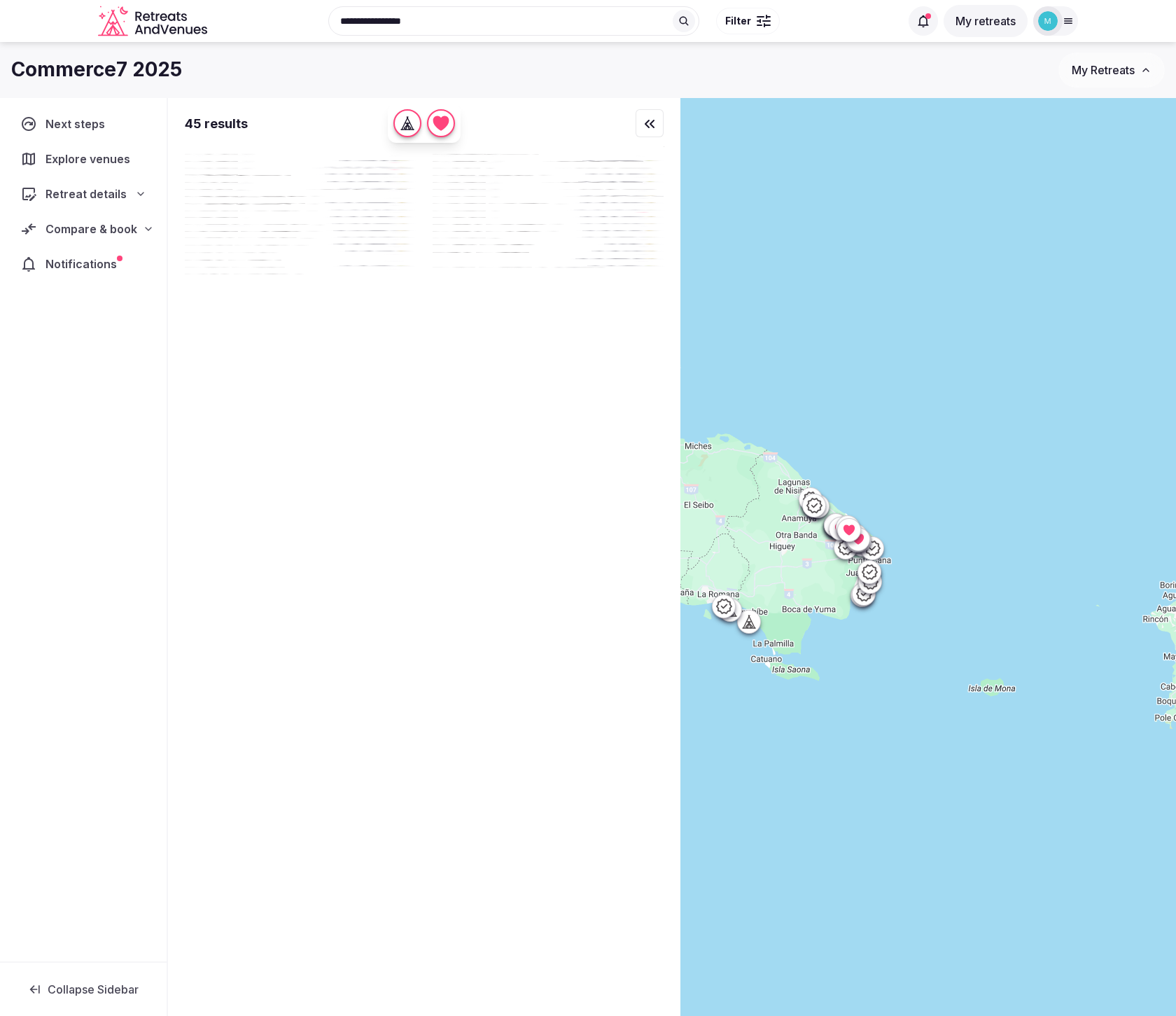
drag, startPoint x: 862, startPoint y: 641, endPoint x: 871, endPoint y: 679, distance: 39.1
click at [871, 679] on div at bounding box center [928, 580] width 495 height 965
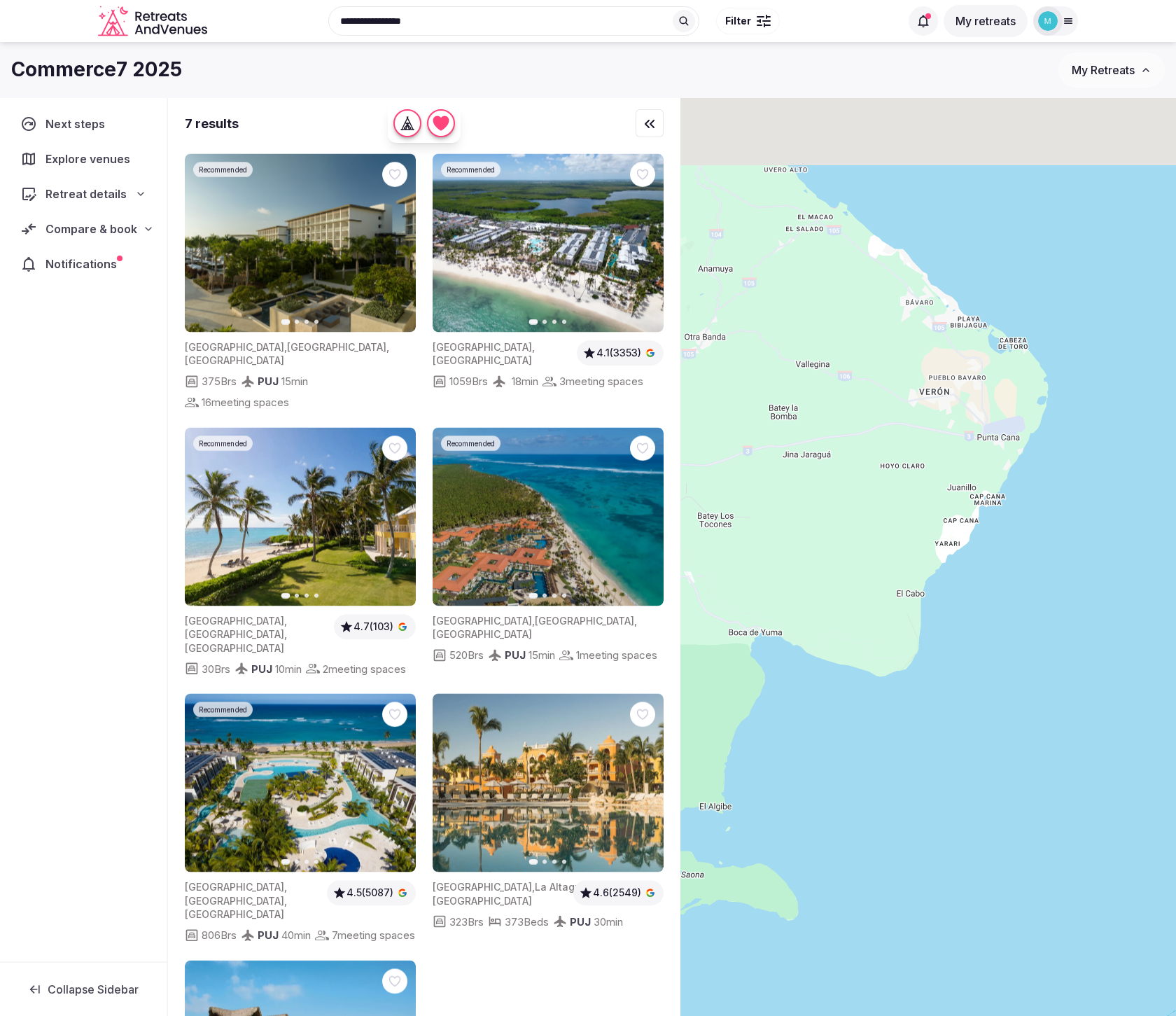
drag, startPoint x: 888, startPoint y: 604, endPoint x: 1030, endPoint y: 845, distance: 279.7
click at [1033, 852] on div at bounding box center [928, 580] width 495 height 965
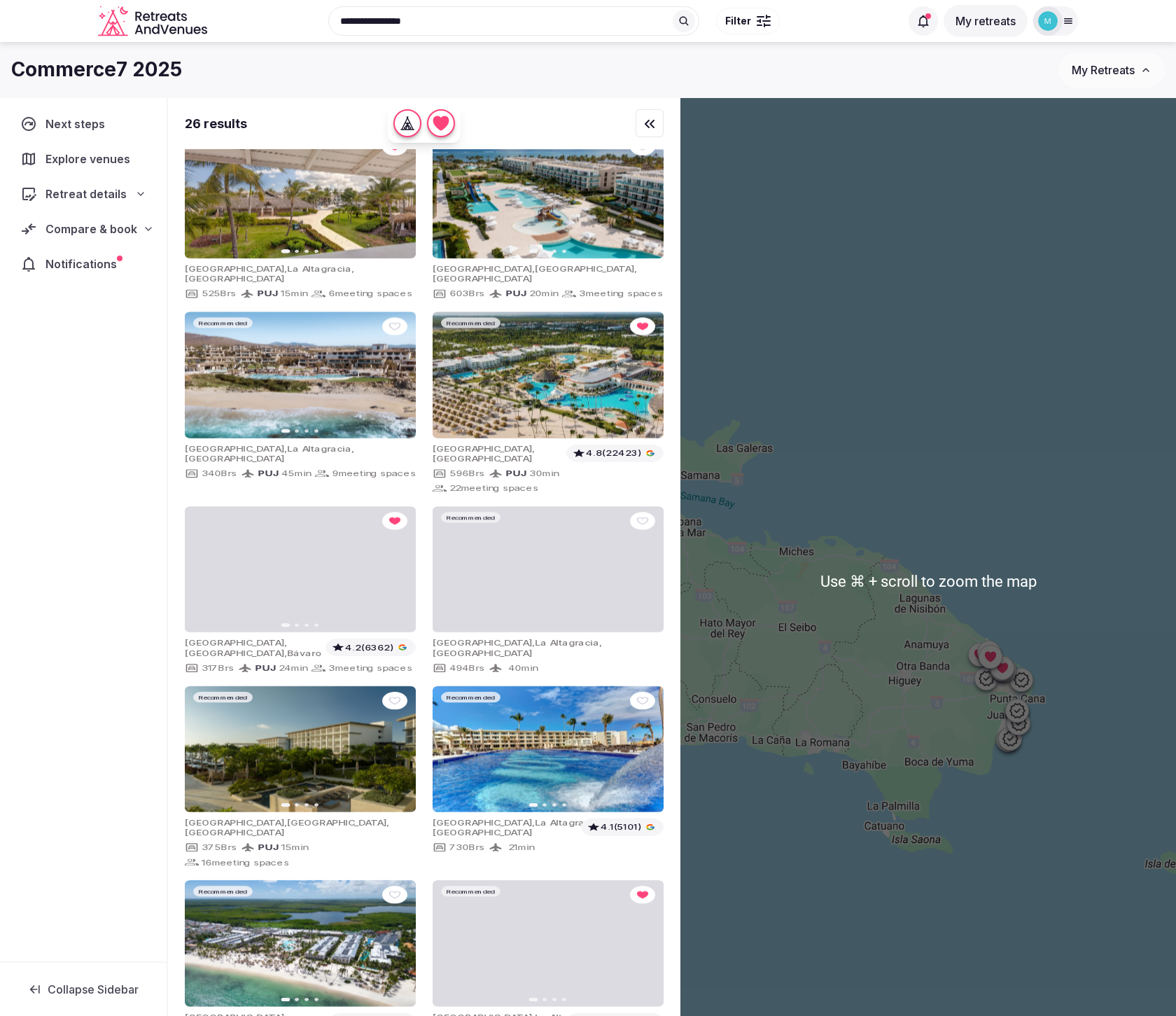
scroll to position [16, 0]
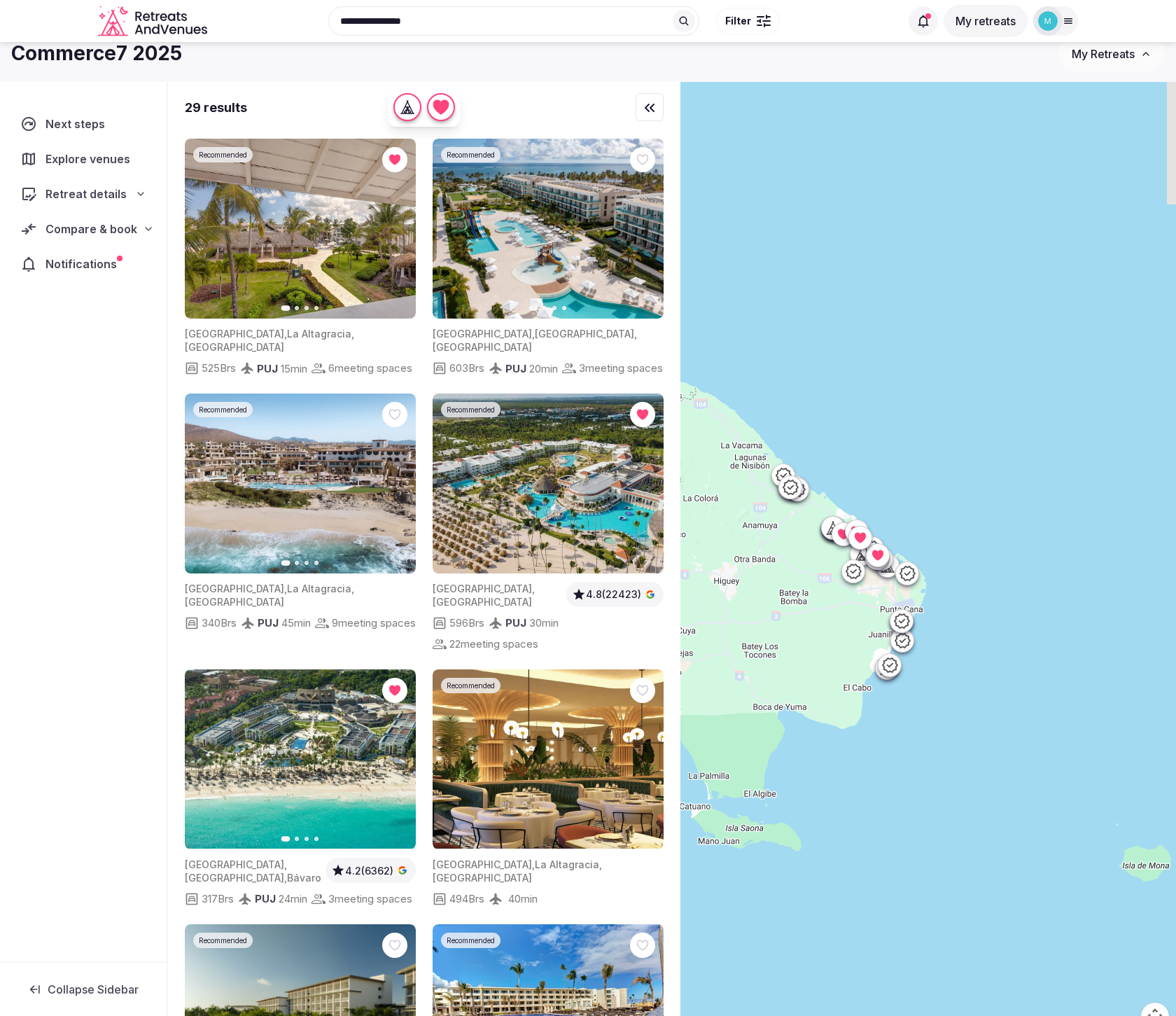
drag, startPoint x: 1025, startPoint y: 815, endPoint x: 911, endPoint y: 831, distance: 115.1
click at [911, 831] on div at bounding box center [928, 564] width 495 height 965
click at [555, 285] on img at bounding box center [548, 229] width 231 height 180
click at [532, 334] on span "," at bounding box center [534, 334] width 3 height 12
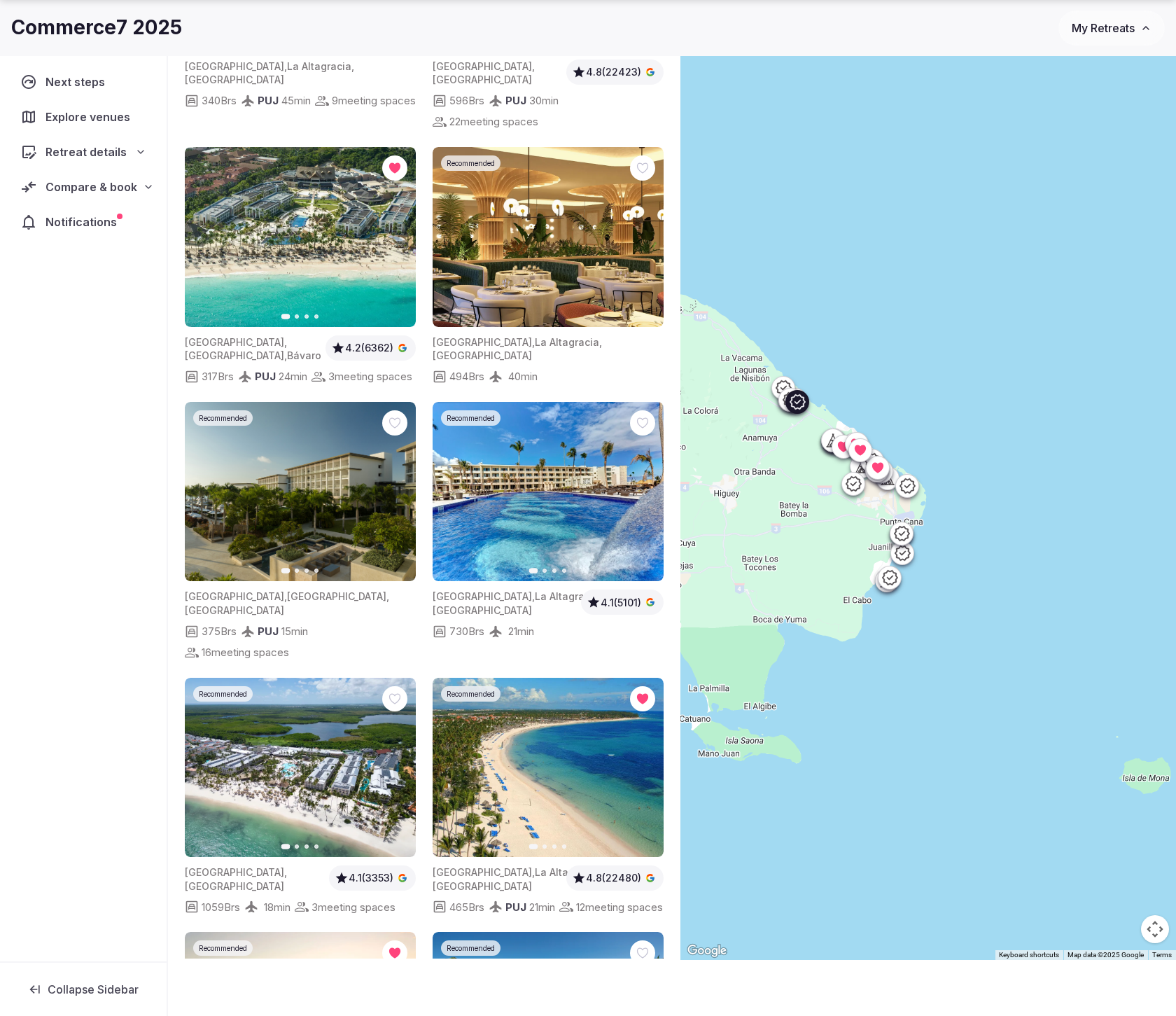
scroll to position [0, 0]
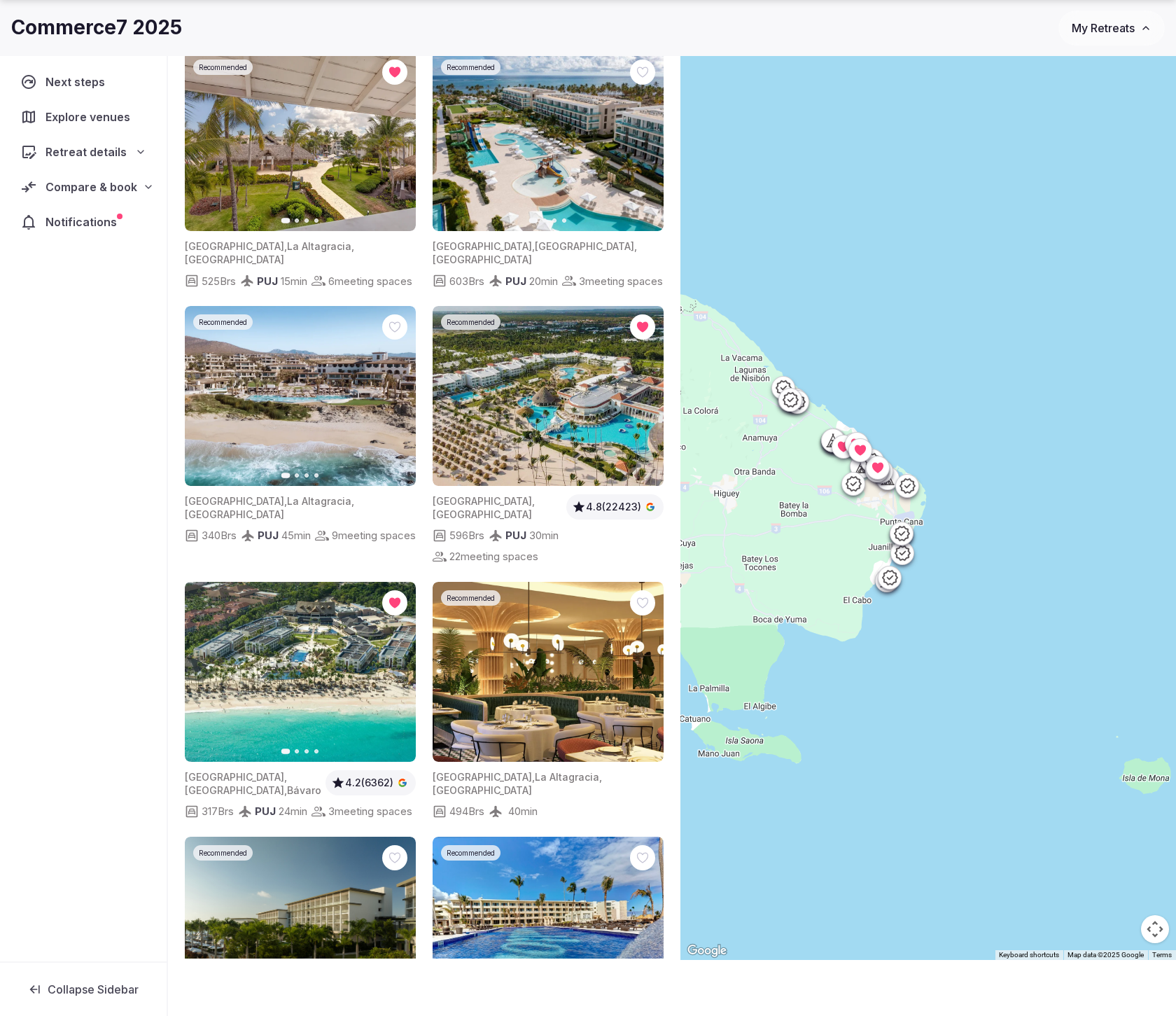
click at [551, 367] on img at bounding box center [548, 396] width 231 height 180
click at [503, 423] on img at bounding box center [548, 396] width 231 height 180
click at [508, 542] on span "PUJ" at bounding box center [516, 535] width 21 height 13
click at [477, 509] on div "[GEOGRAPHIC_DATA] , [GEOGRAPHIC_DATA] 4.8 (22423) 596 Brs PUJ 30 min 22 meeting…" at bounding box center [548, 526] width 231 height 79
click at [898, 535] on icon at bounding box center [901, 533] width 17 height 17
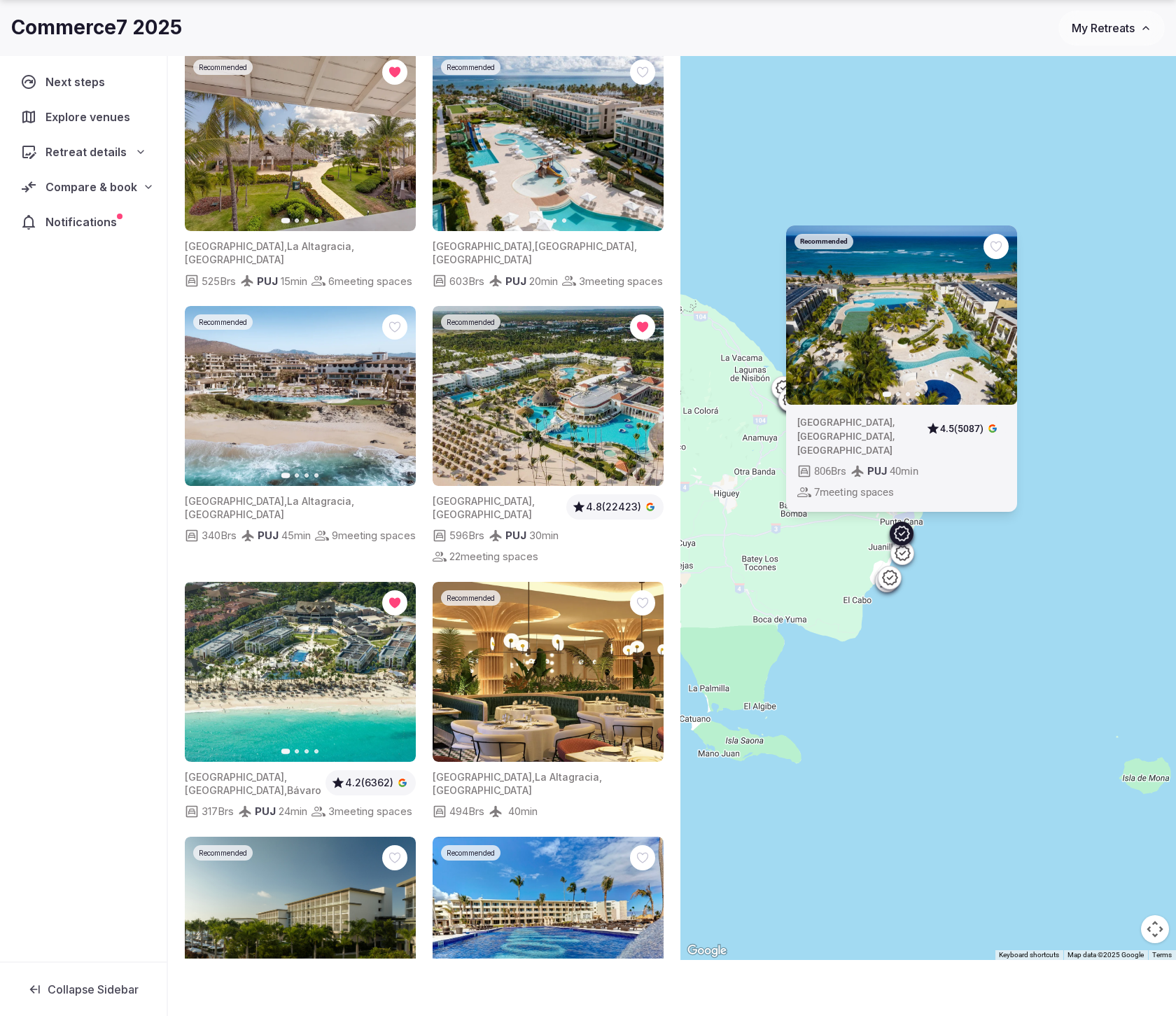
click at [942, 293] on img at bounding box center [901, 315] width 231 height 180
click at [861, 476] on icon at bounding box center [857, 471] width 14 height 14
click at [1005, 317] on button "Next slide" at bounding box center [997, 315] width 22 height 22
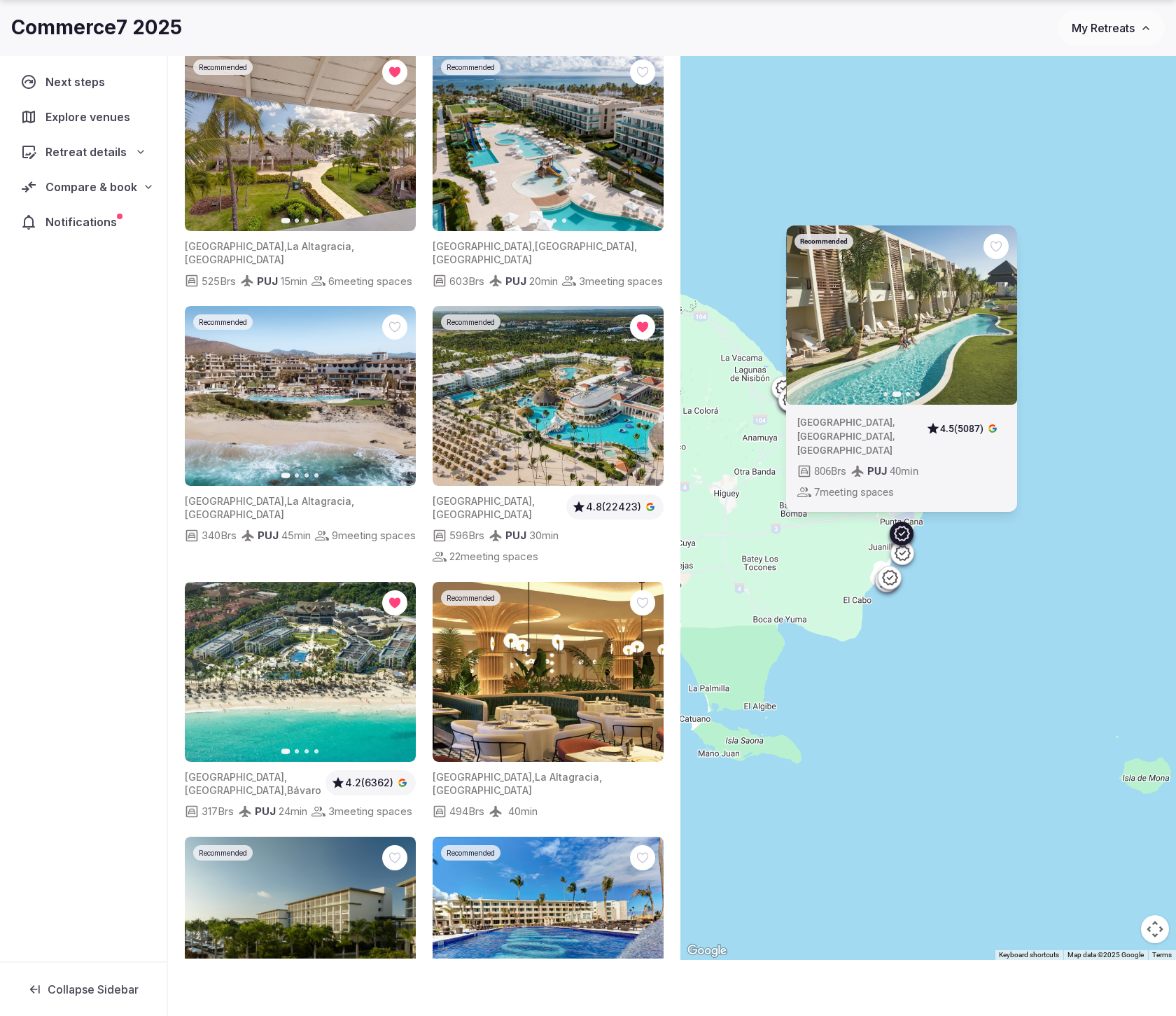
click at [1005, 317] on button "Next slide" at bounding box center [997, 315] width 22 height 22
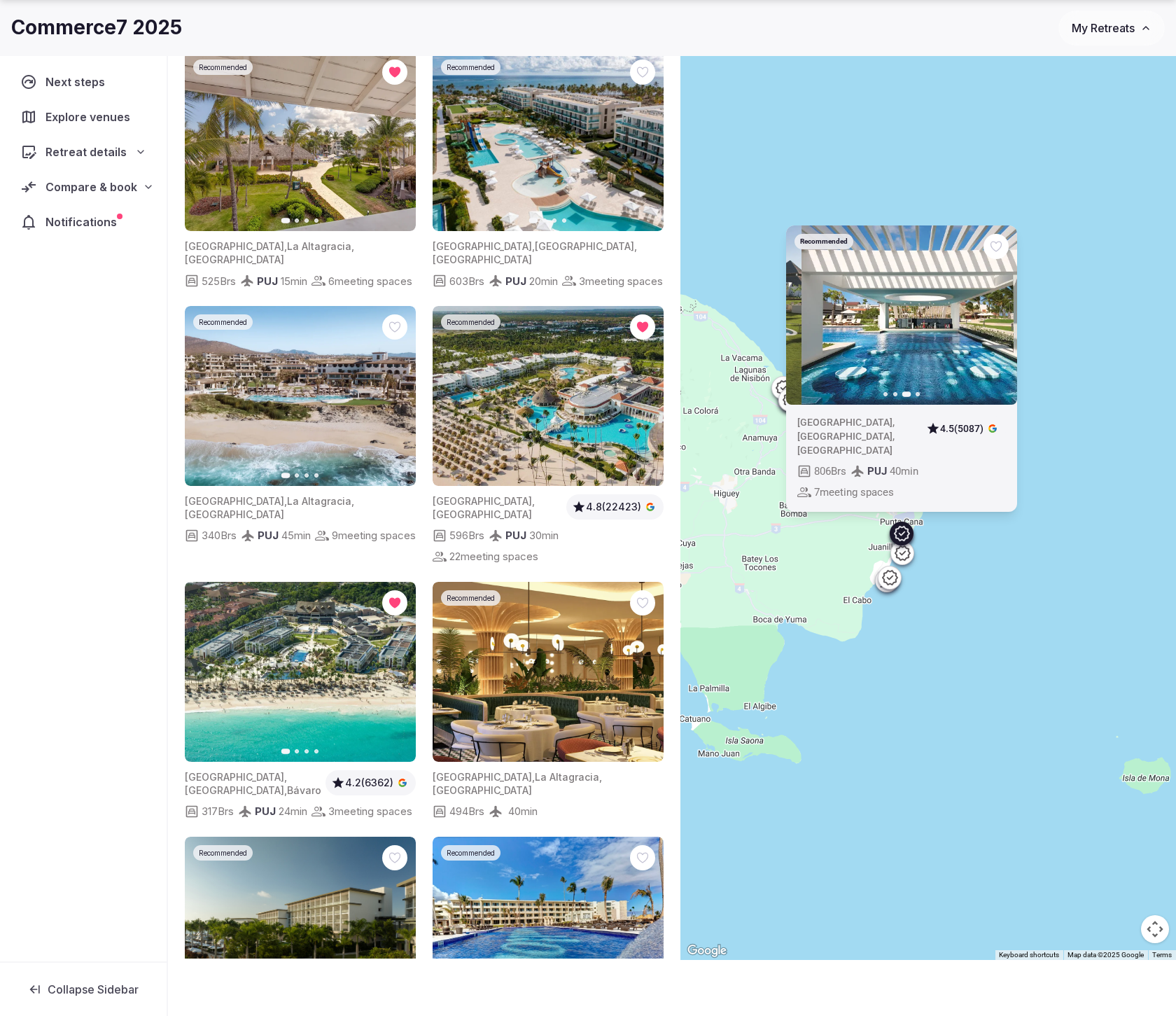
click at [1069, 321] on div "Recommended Previous slide Next slide [GEOGRAPHIC_DATA] , [GEOGRAPHIC_DATA] , […" at bounding box center [928, 476] width 495 height 965
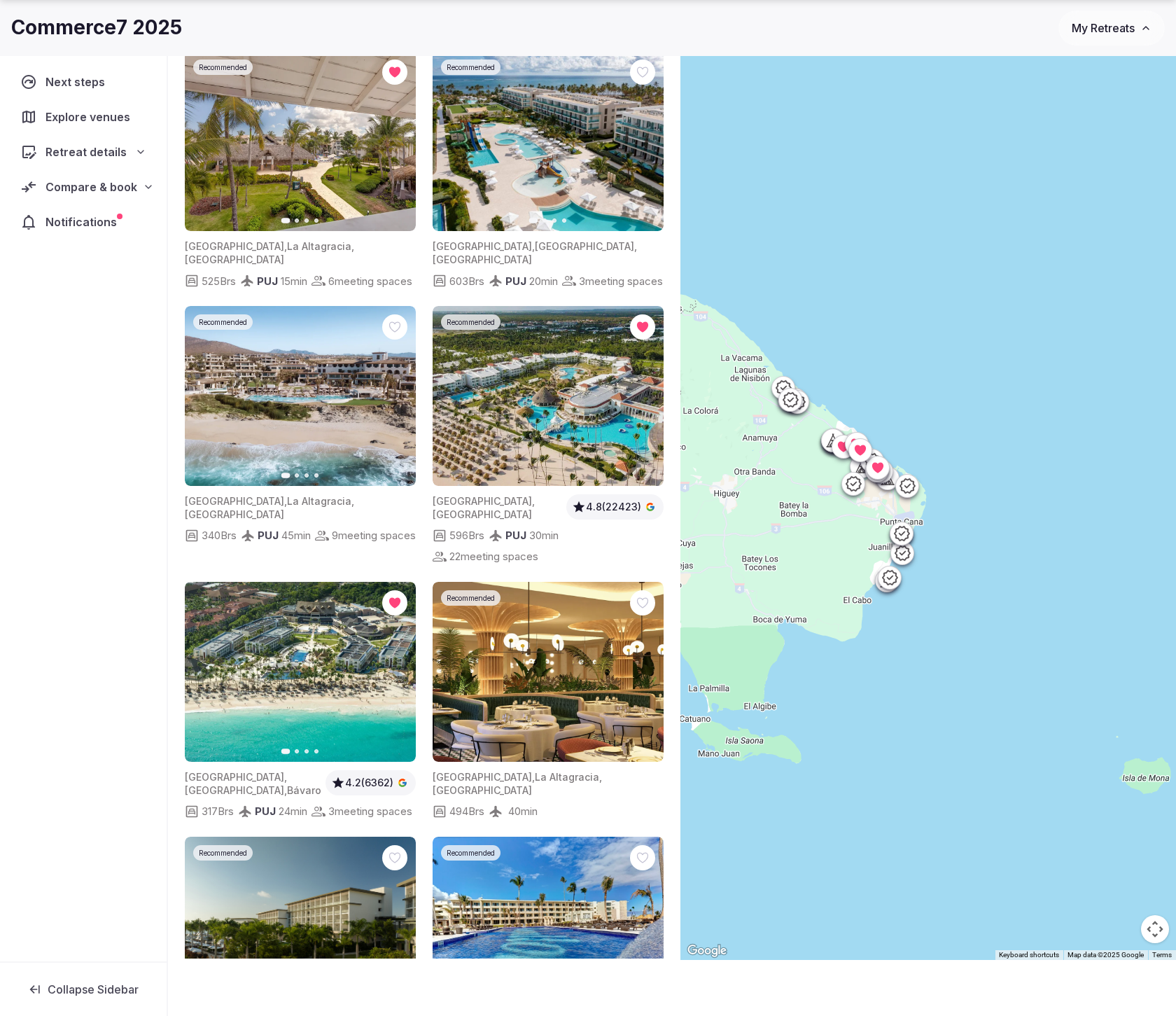
click at [484, 327] on span "Recommended" at bounding box center [471, 321] width 49 height 10
click at [522, 385] on img at bounding box center [548, 396] width 231 height 180
click at [80, 123] on span "Explore venues" at bounding box center [90, 117] width 90 height 17
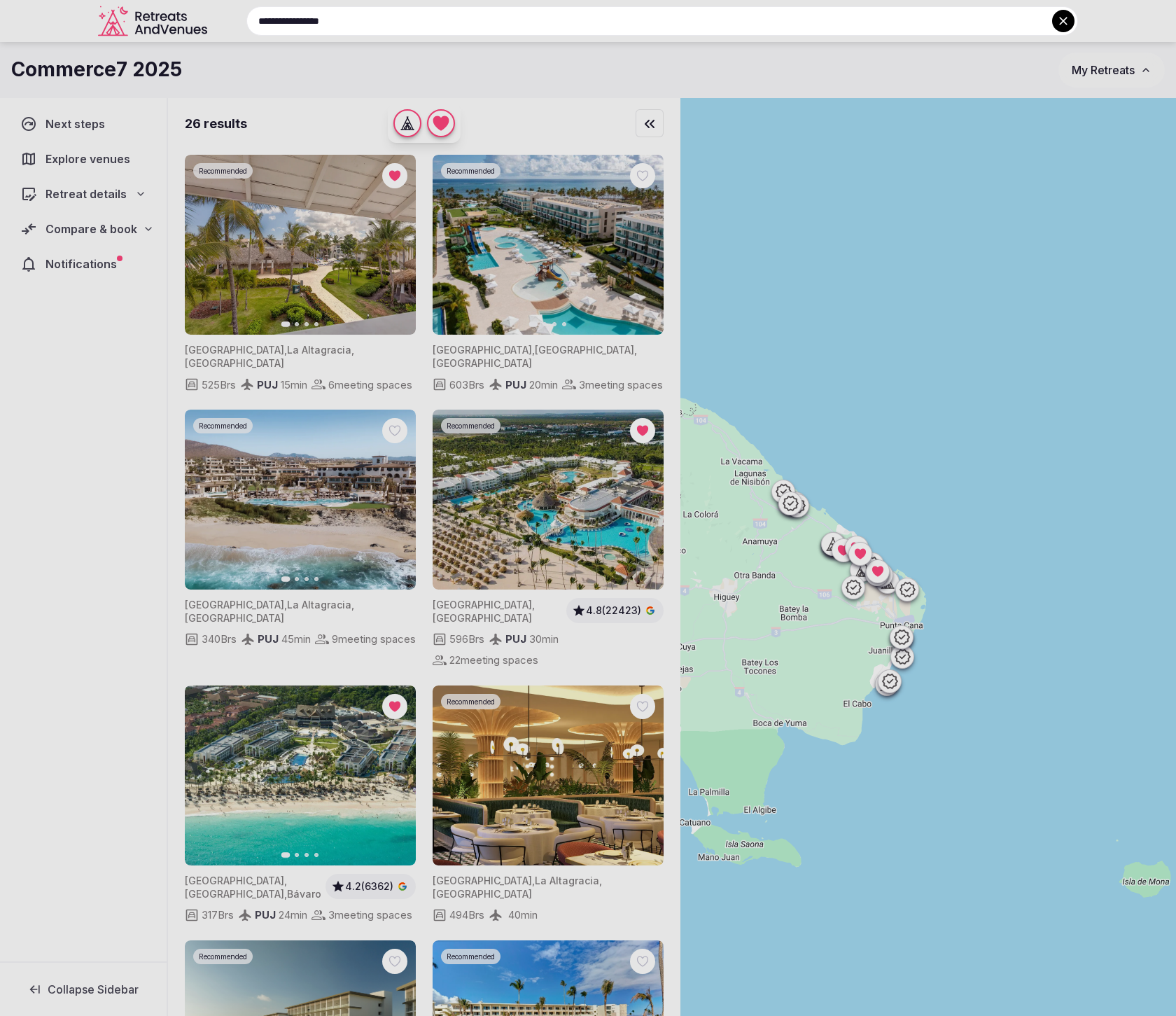
click at [474, 25] on input "**********" at bounding box center [662, 21] width 831 height 29
drag, startPoint x: 480, startPoint y: 24, endPoint x: 257, endPoint y: 24, distance: 223.0
click at [257, 24] on input "**********" at bounding box center [662, 21] width 831 height 29
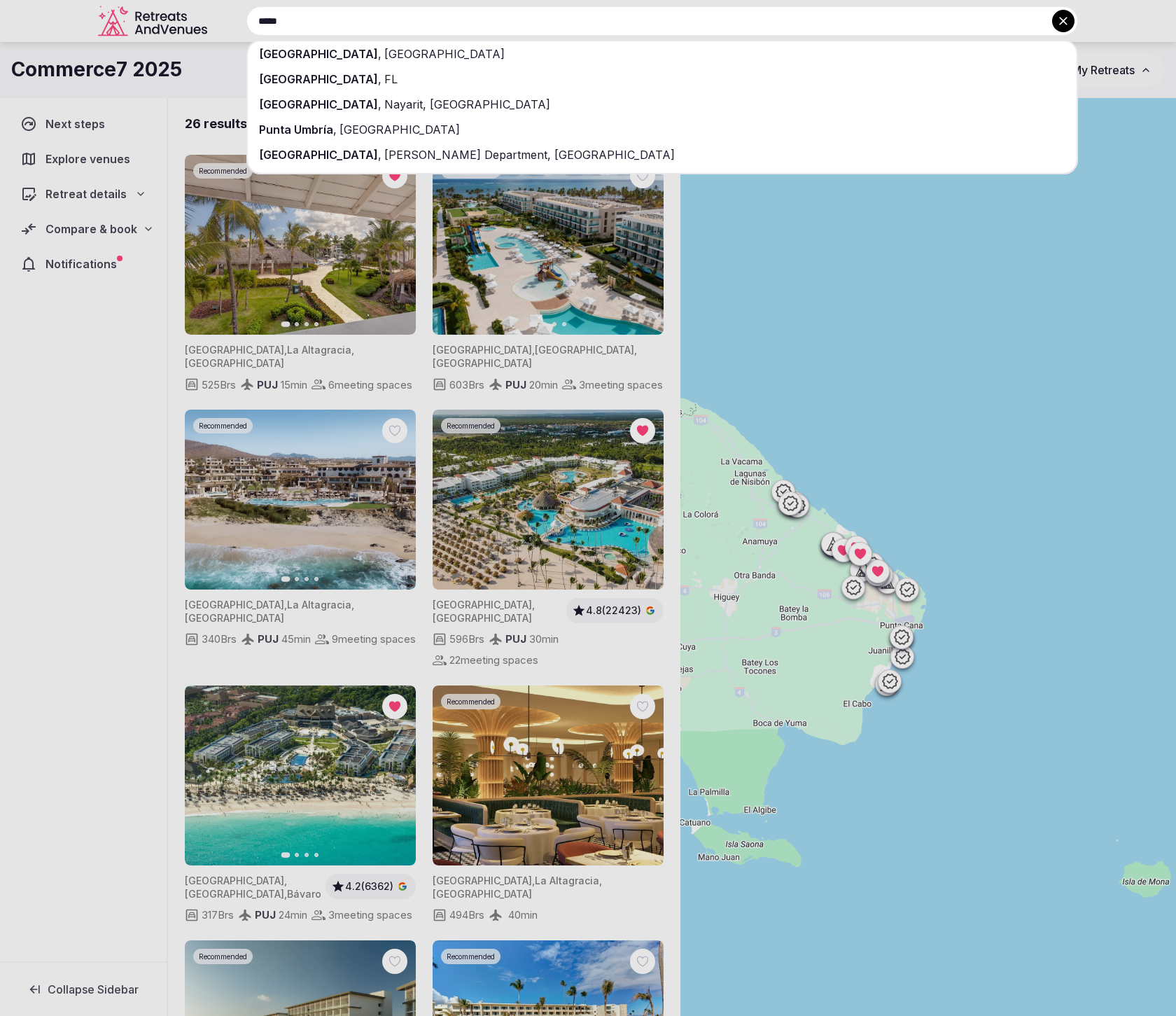
type input "*****"
click at [315, 47] on span "[GEOGRAPHIC_DATA]" at bounding box center [318, 54] width 119 height 14
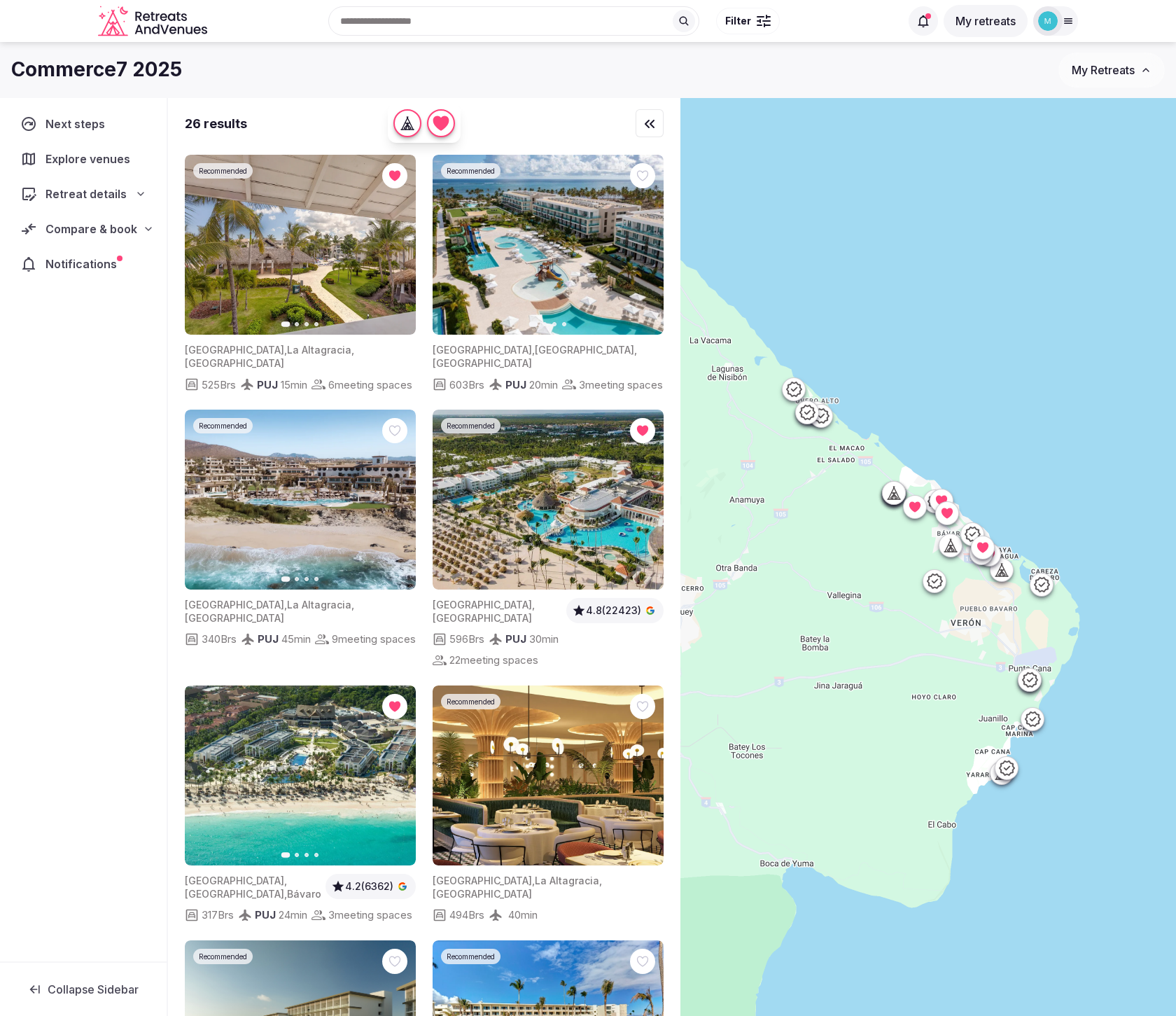
click at [756, 21] on div at bounding box center [758, 21] width 3 height 1
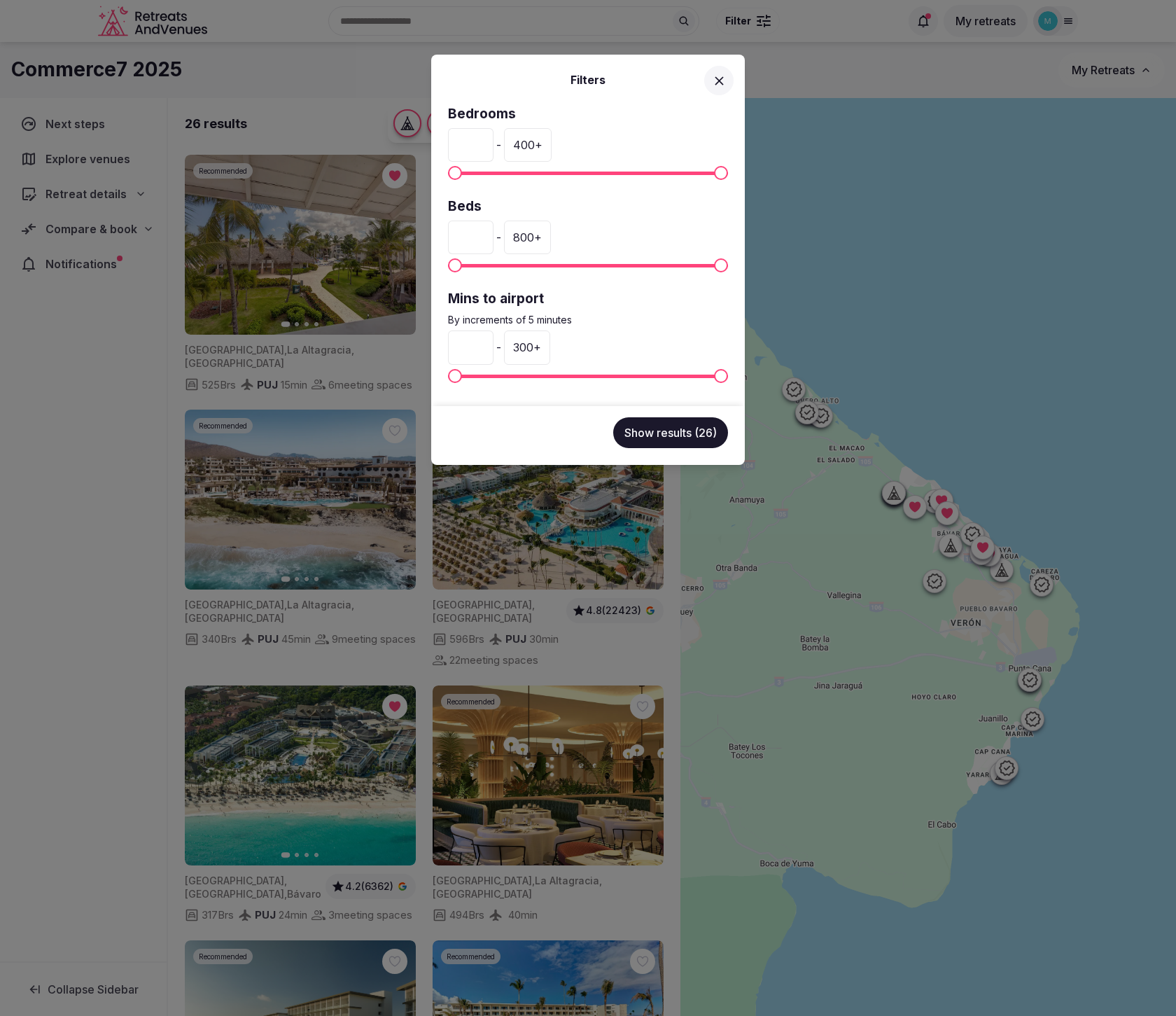
click at [717, 82] on icon at bounding box center [719, 81] width 15 height 15
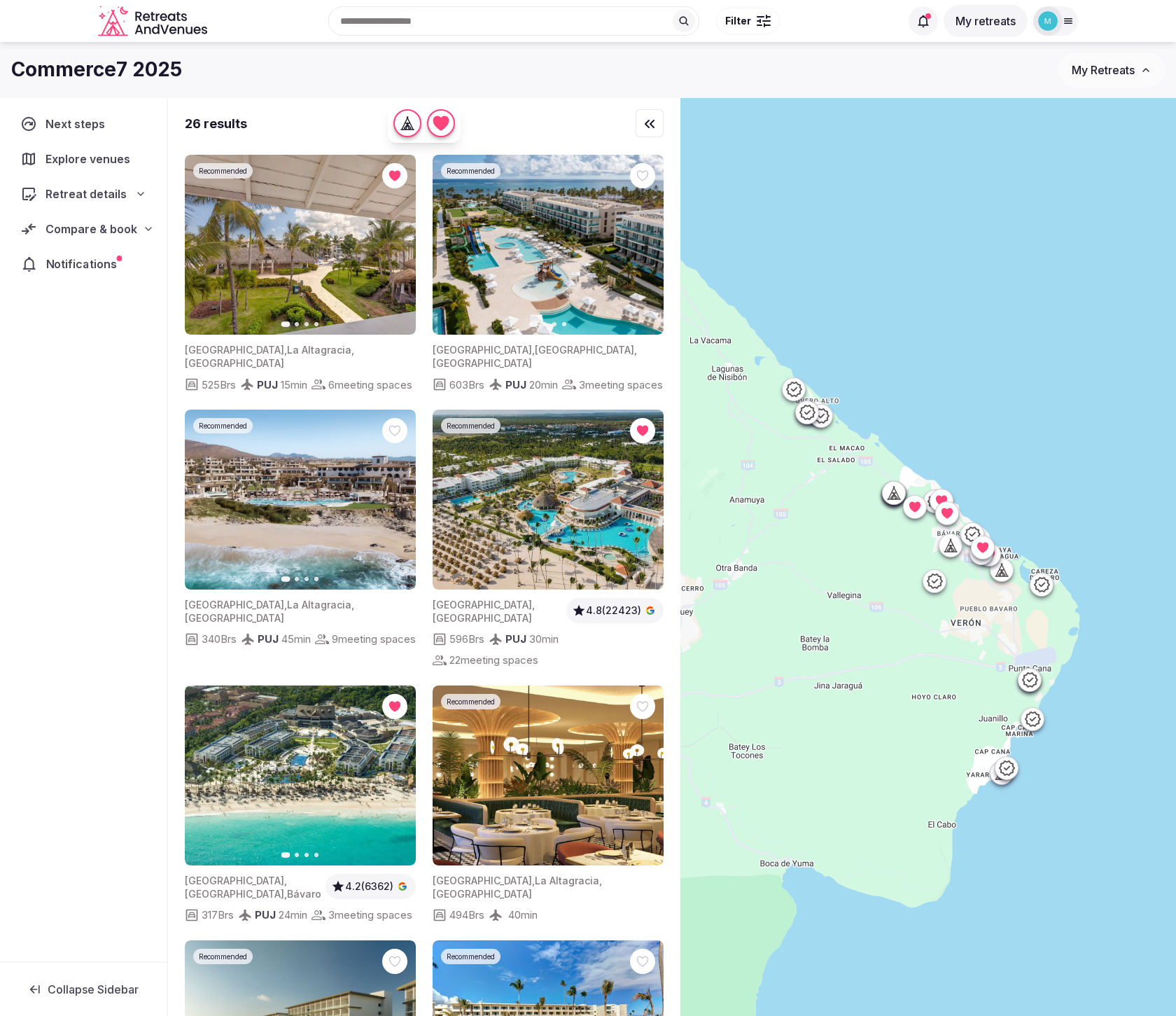
click at [81, 264] on span "Notifications" at bounding box center [85, 264] width 76 height 17
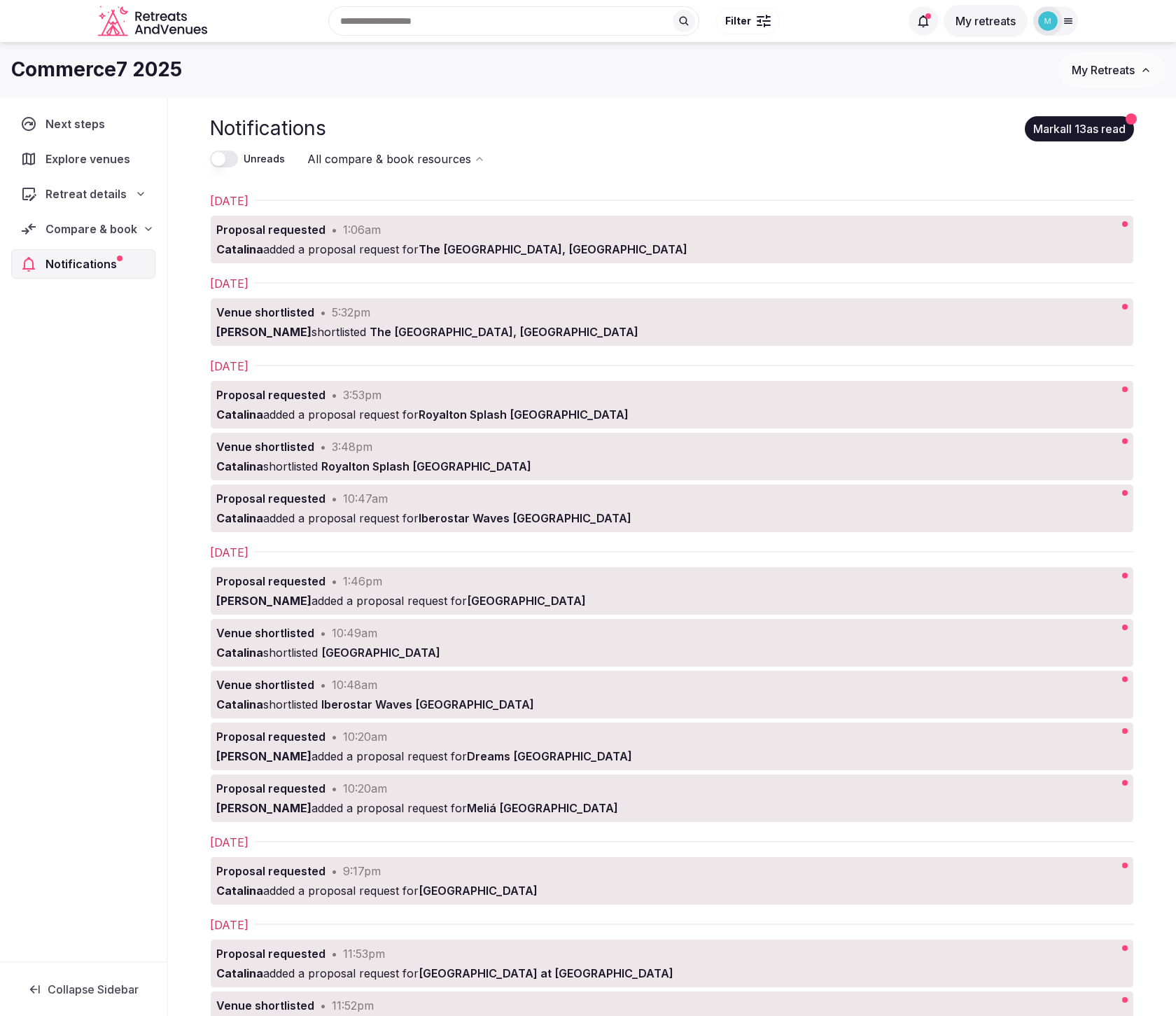
click at [83, 223] on span "Compare & book" at bounding box center [91, 229] width 92 height 17
click at [77, 315] on span "Proposals received (8)" at bounding box center [89, 321] width 110 height 14
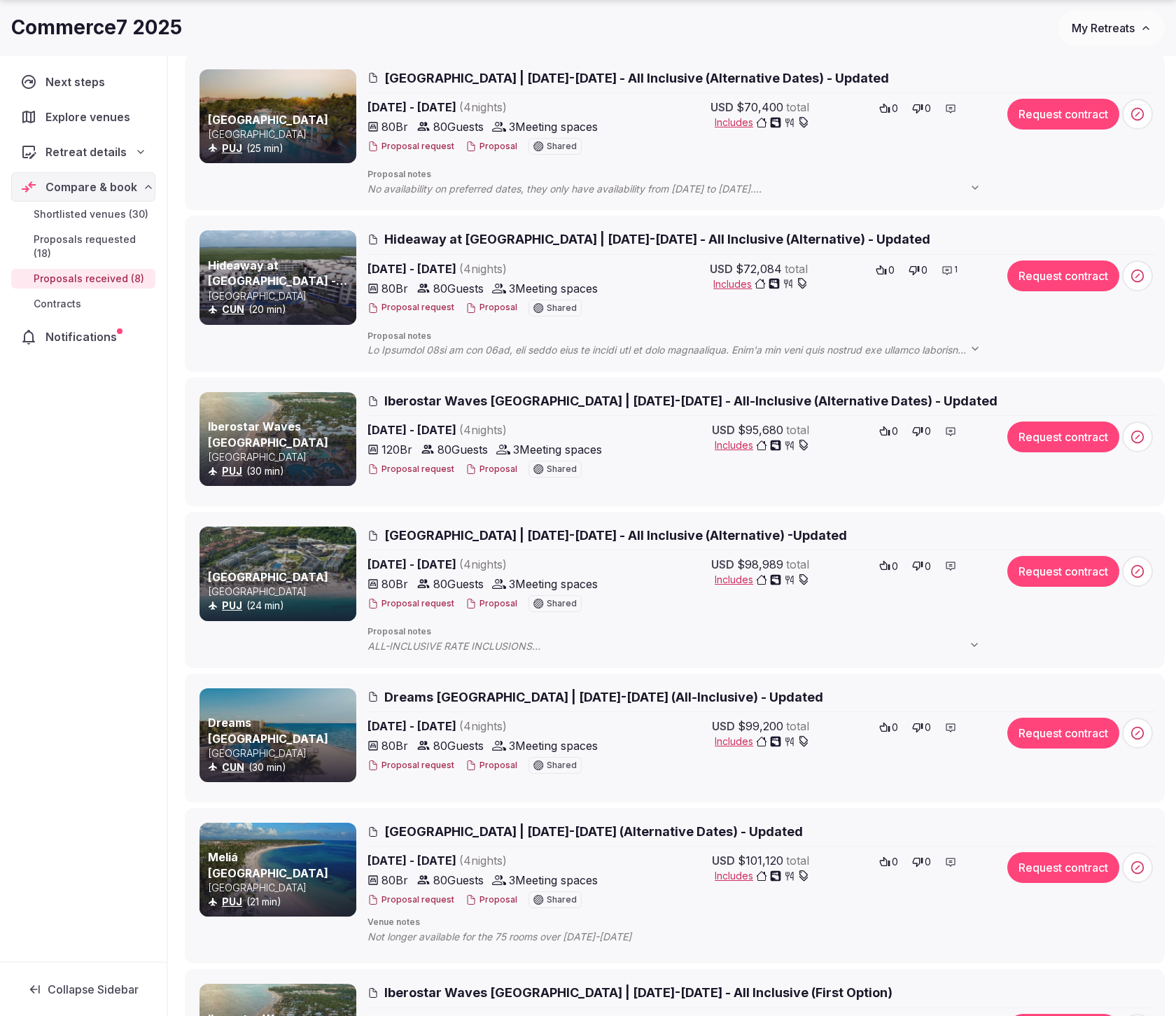
scroll to position [223, 0]
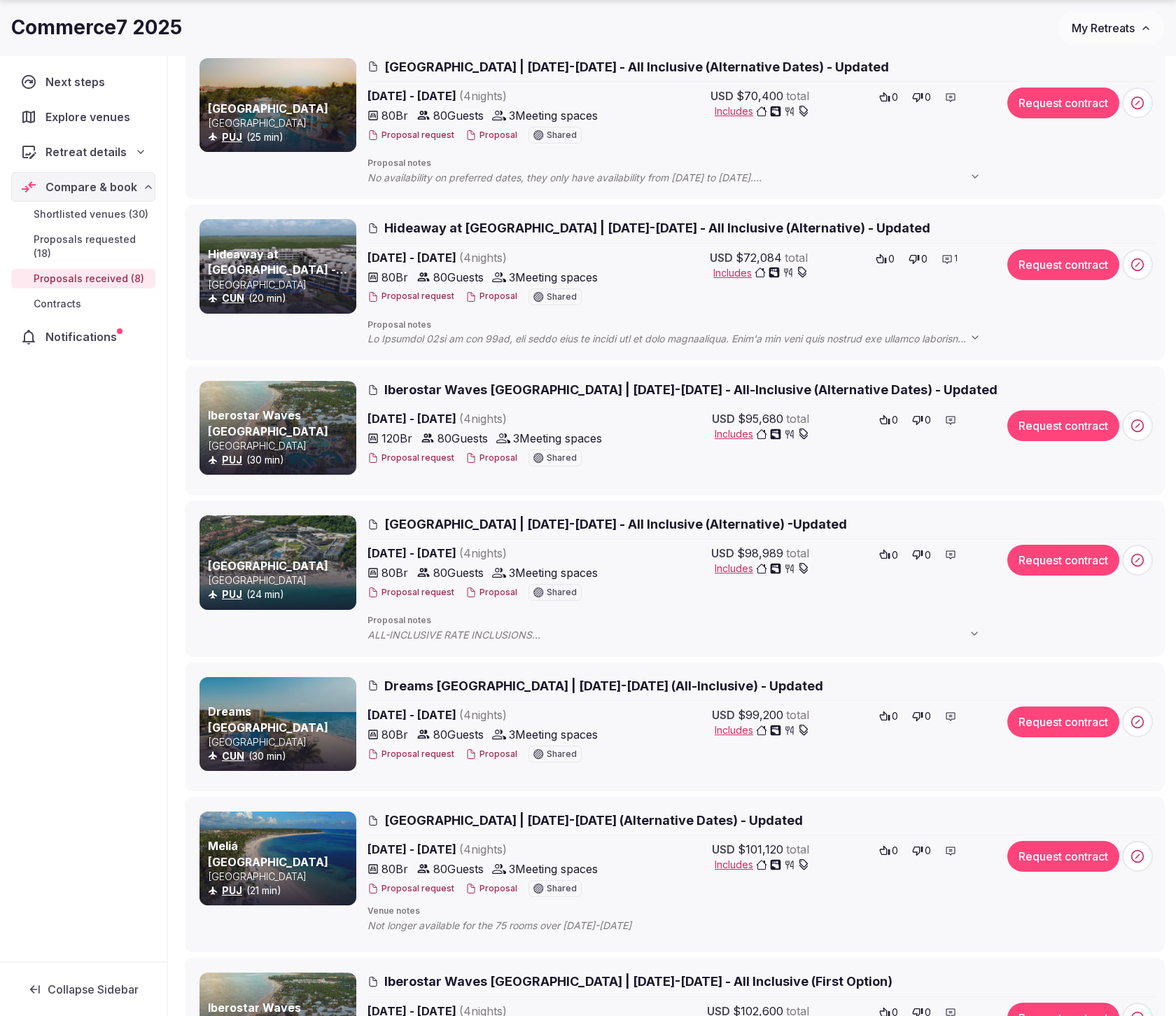
scroll to position [228, 0]
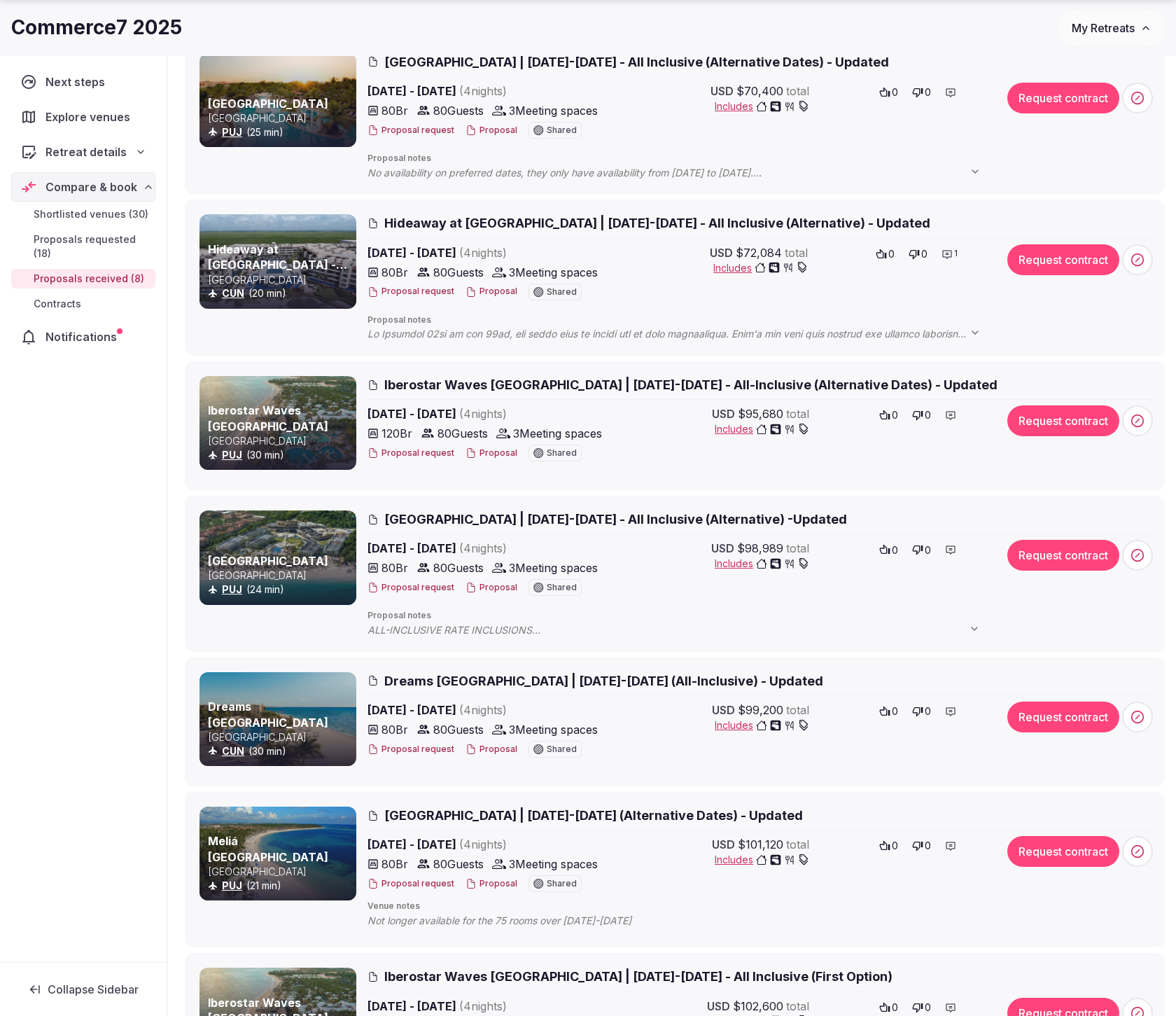
click at [509, 515] on span "[GEOGRAPHIC_DATA] | [DATE]-[DATE] - All Inclusive (Alternative) -Updated" at bounding box center [615, 519] width 462 height 18
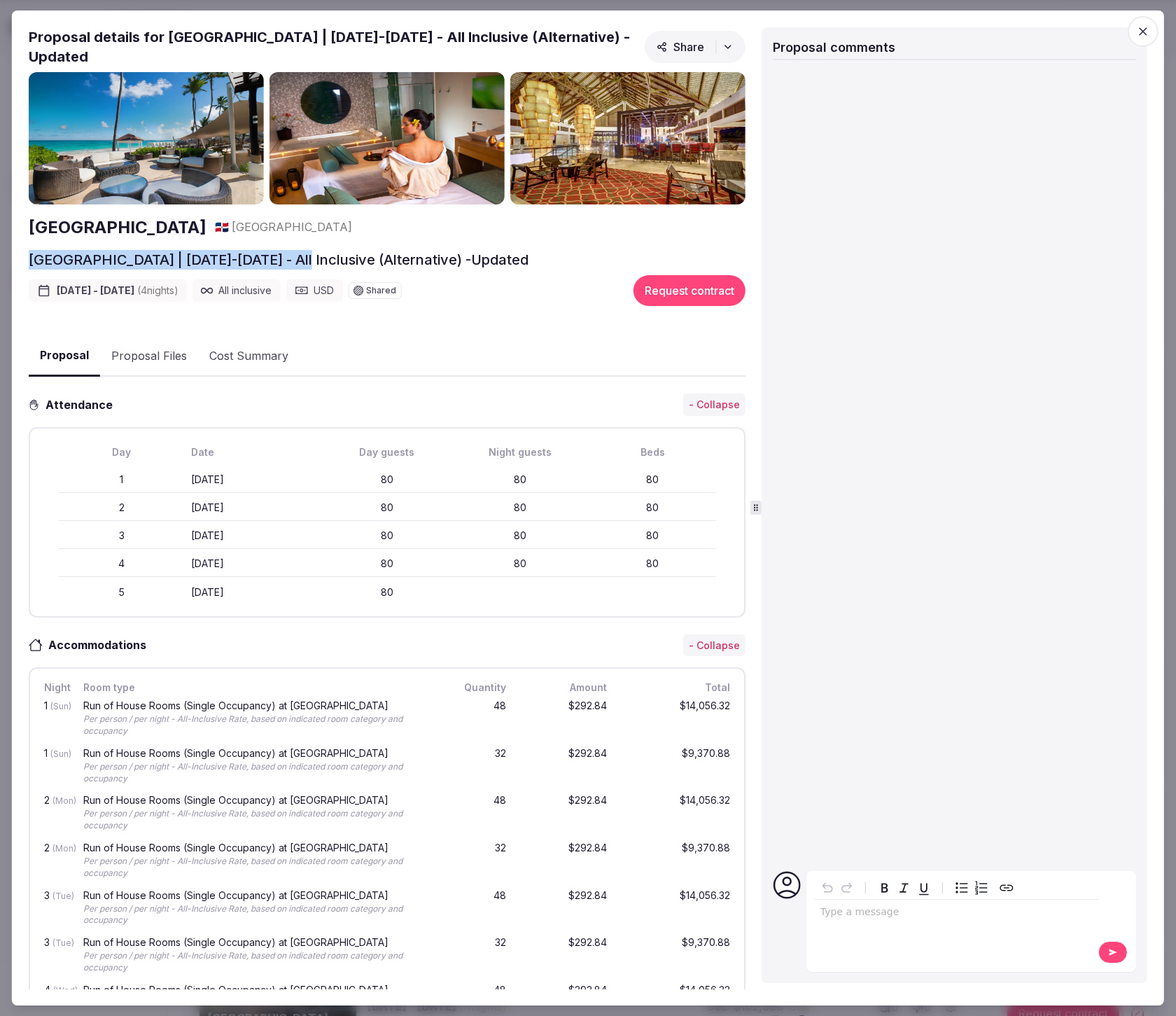
drag, startPoint x: 24, startPoint y: 260, endPoint x: 310, endPoint y: 254, distance: 286.1
click at [310, 254] on div "Proposal Proposal Proposal details for Royalton Punta Cana & Hideaway Royalton …" at bounding box center [587, 508] width 1152 height 995
copy h2 "Royalton Punta Cana & Hideaway Royalton"
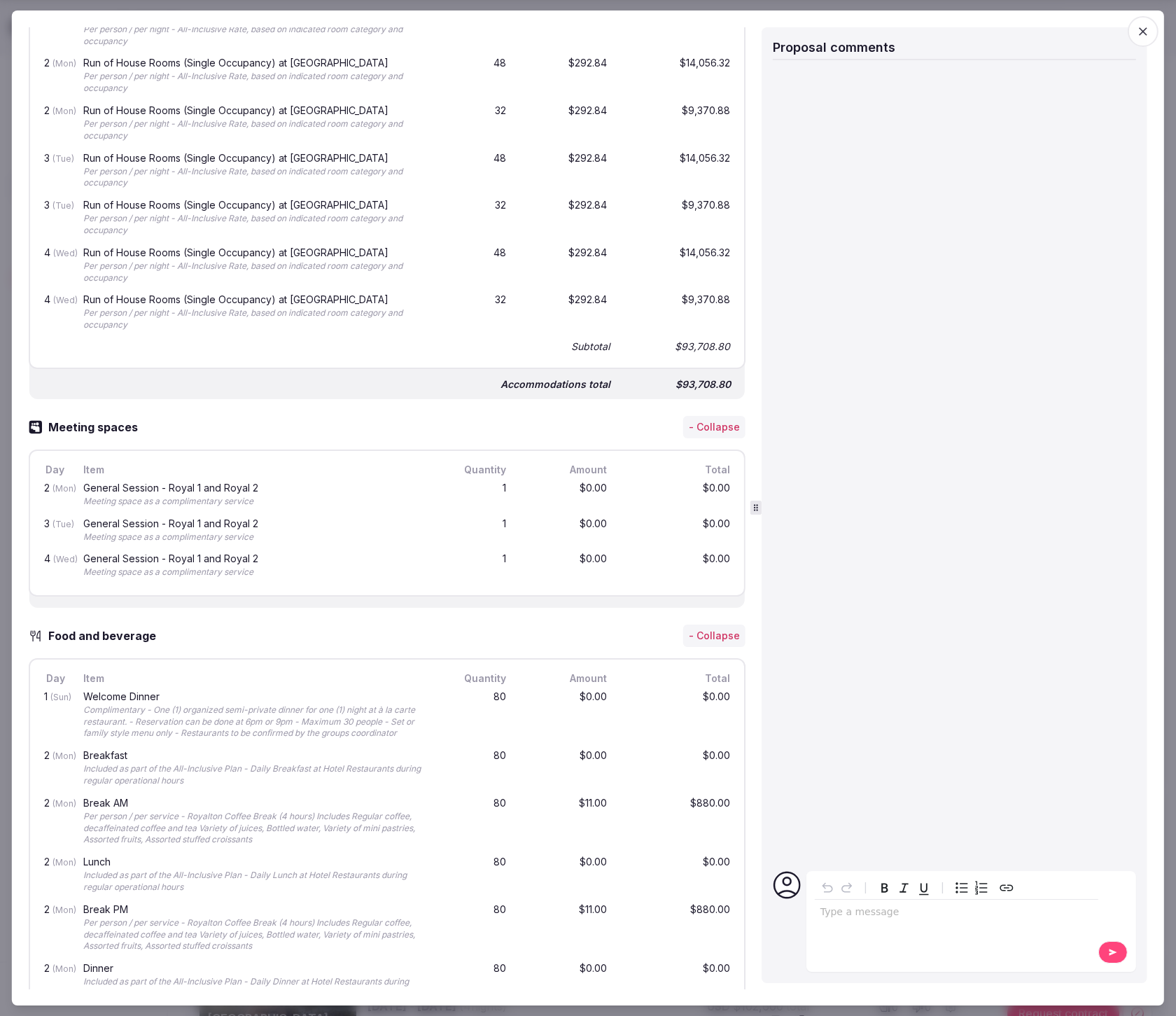
scroll to position [0, 0]
